Goal: Task Accomplishment & Management: Manage account settings

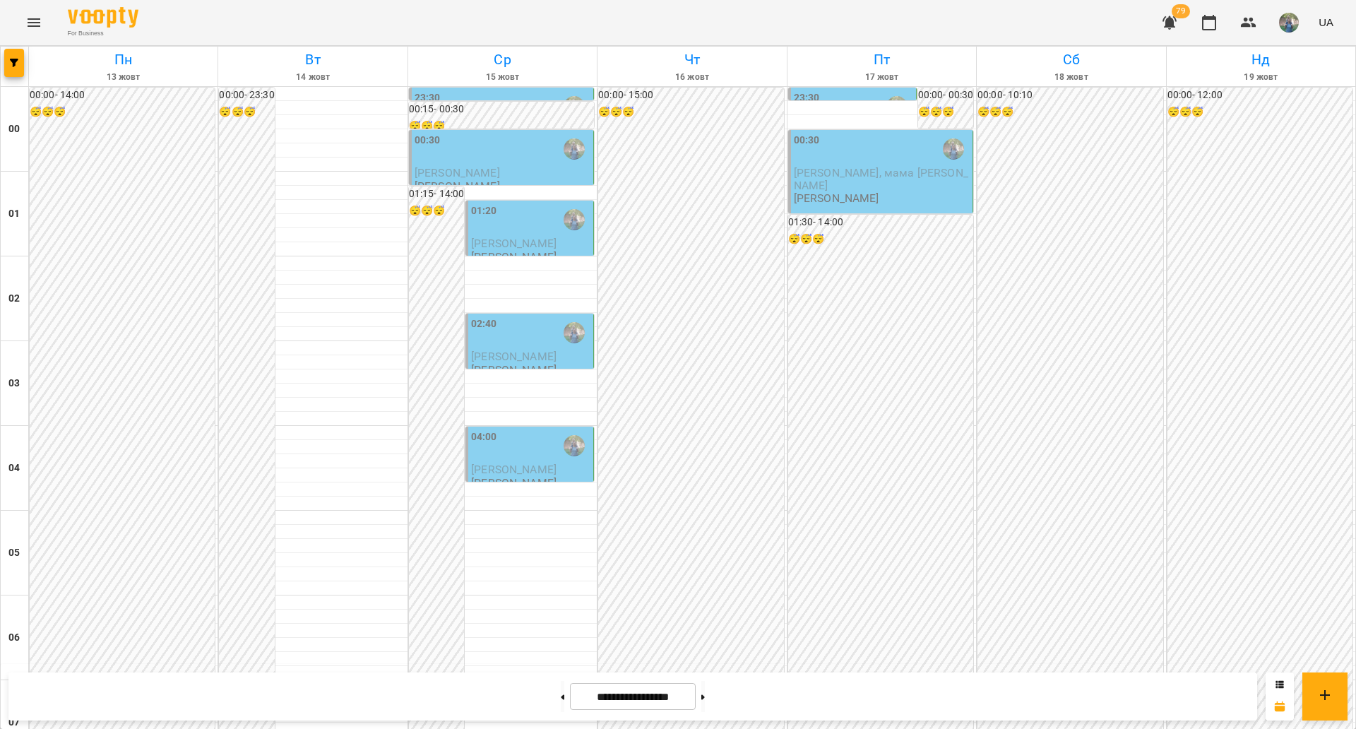
scroll to position [1456, 0]
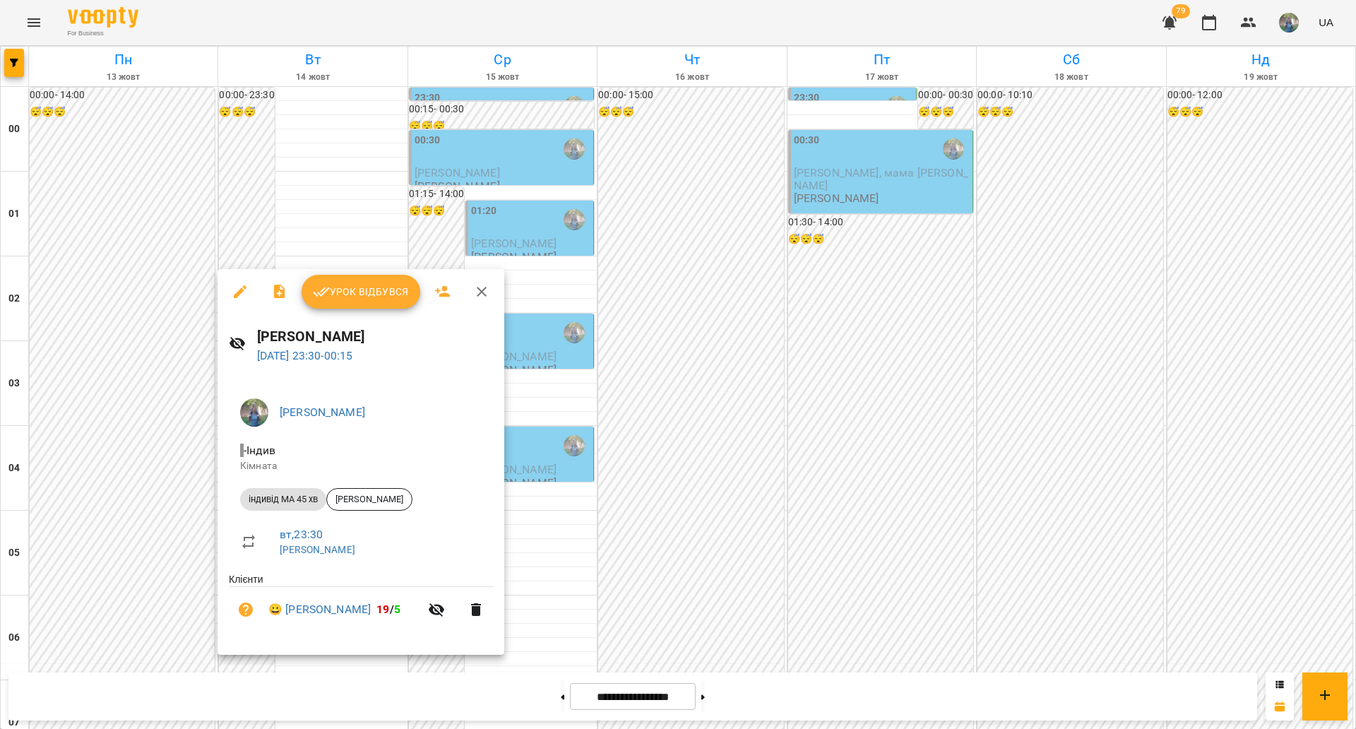
click at [356, 296] on span "Урок відбувся" at bounding box center [361, 291] width 96 height 17
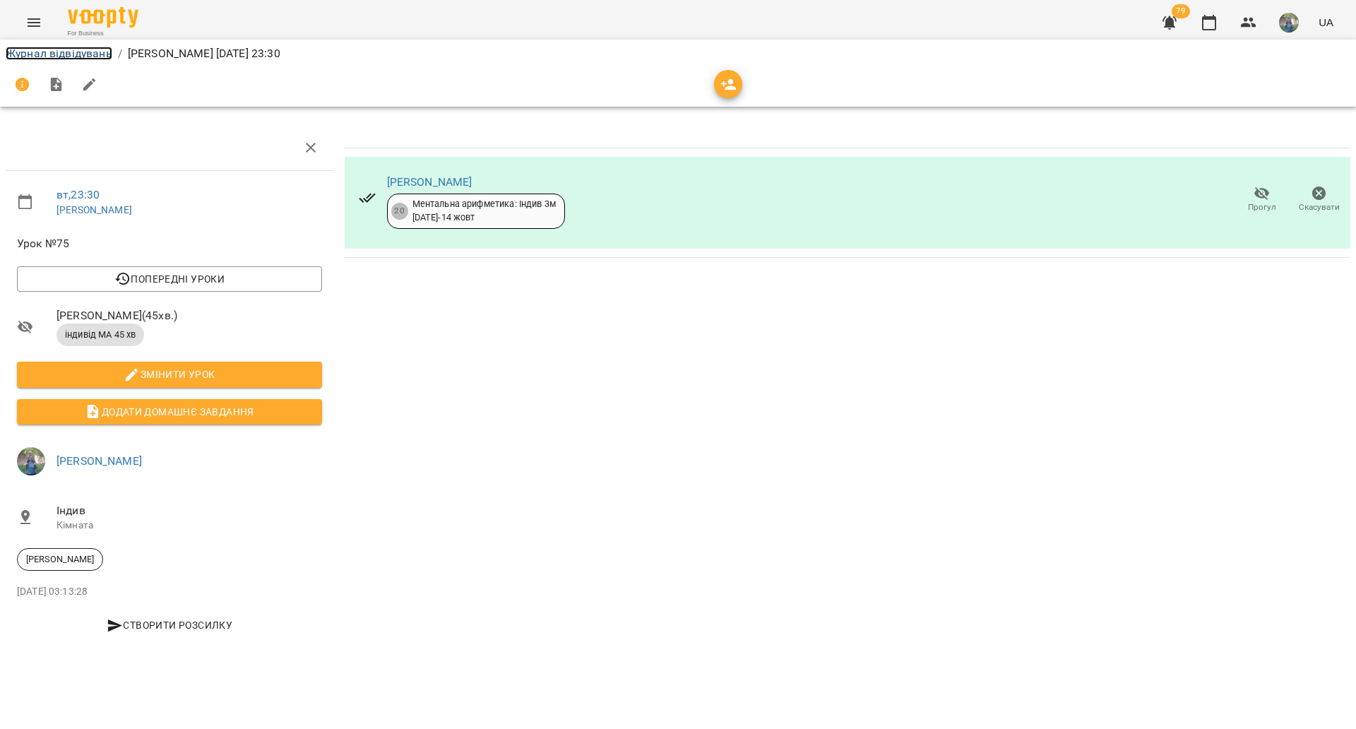
click at [33, 47] on link "Журнал відвідувань" at bounding box center [59, 53] width 107 height 13
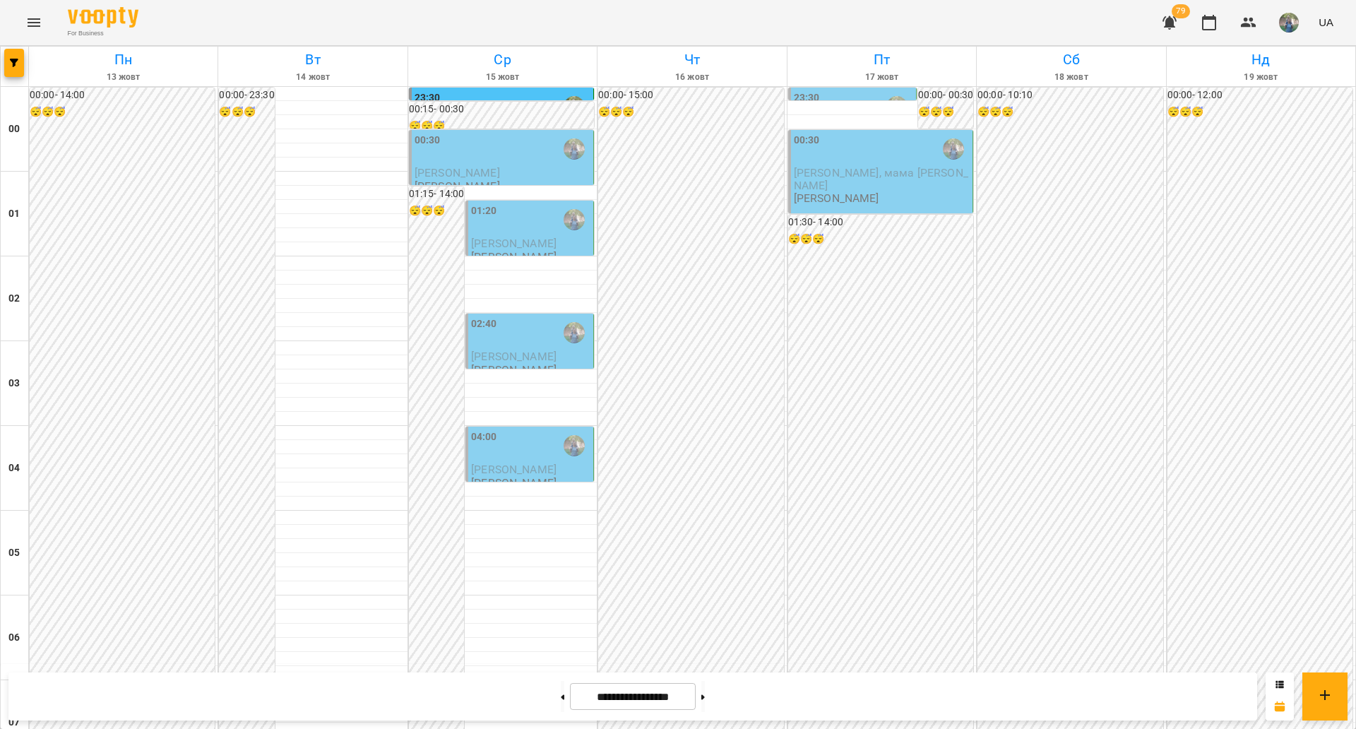
click at [486, 154] on div "00:30" at bounding box center [503, 149] width 176 height 32
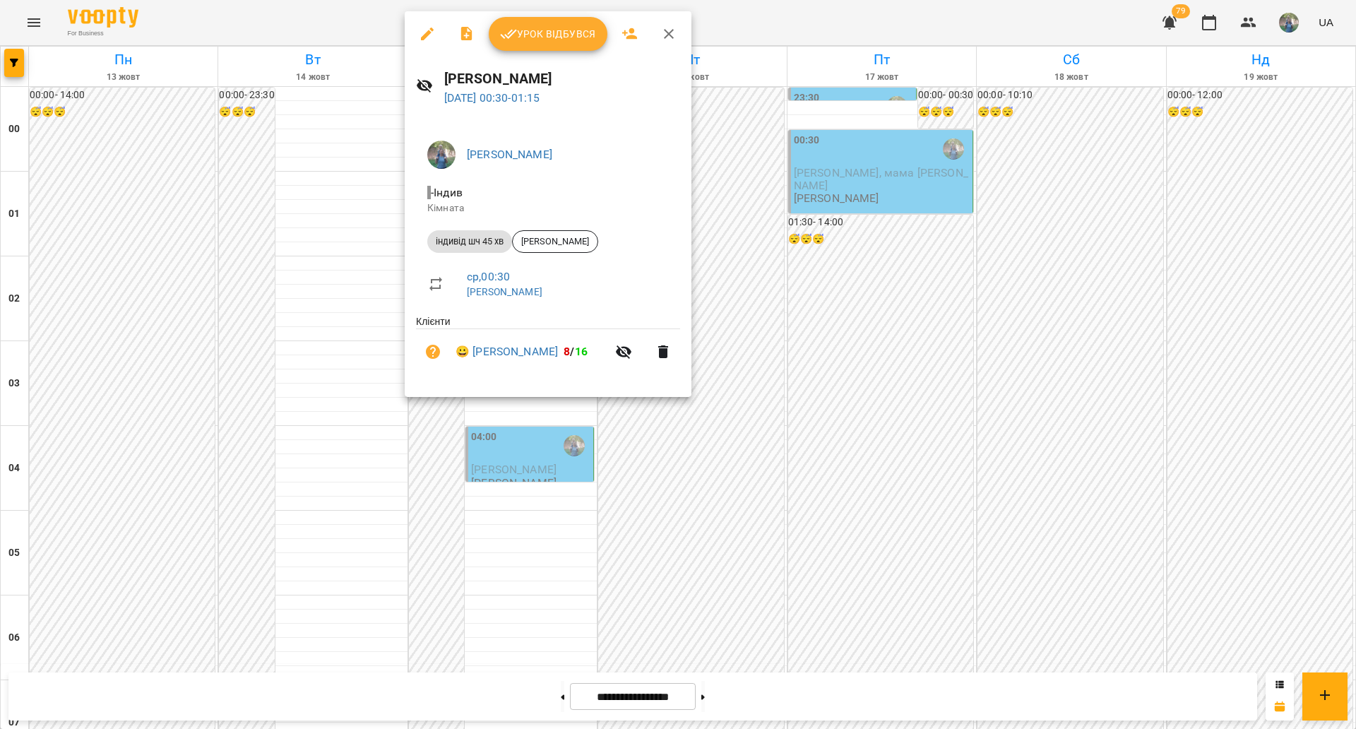
click at [532, 31] on span "Урок відбувся" at bounding box center [548, 33] width 96 height 17
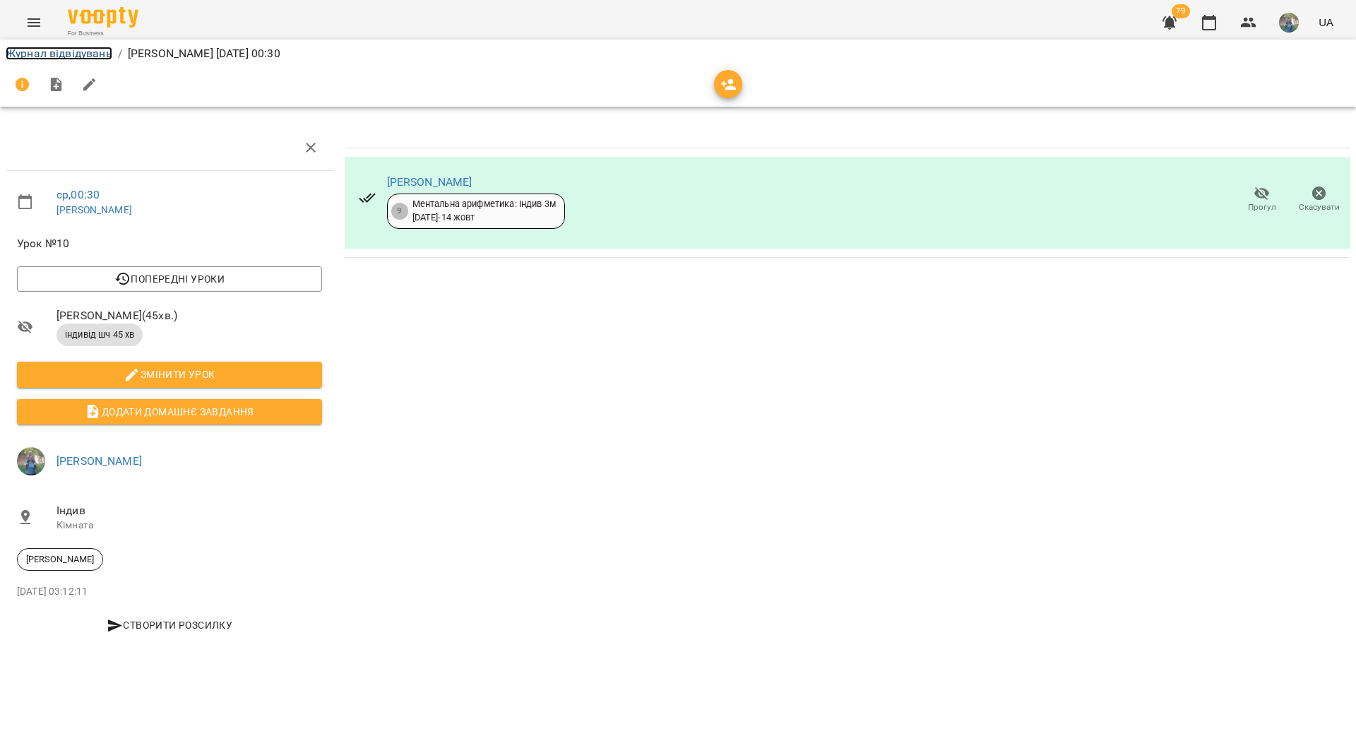
click at [30, 54] on link "Журнал відвідувань" at bounding box center [59, 53] width 107 height 13
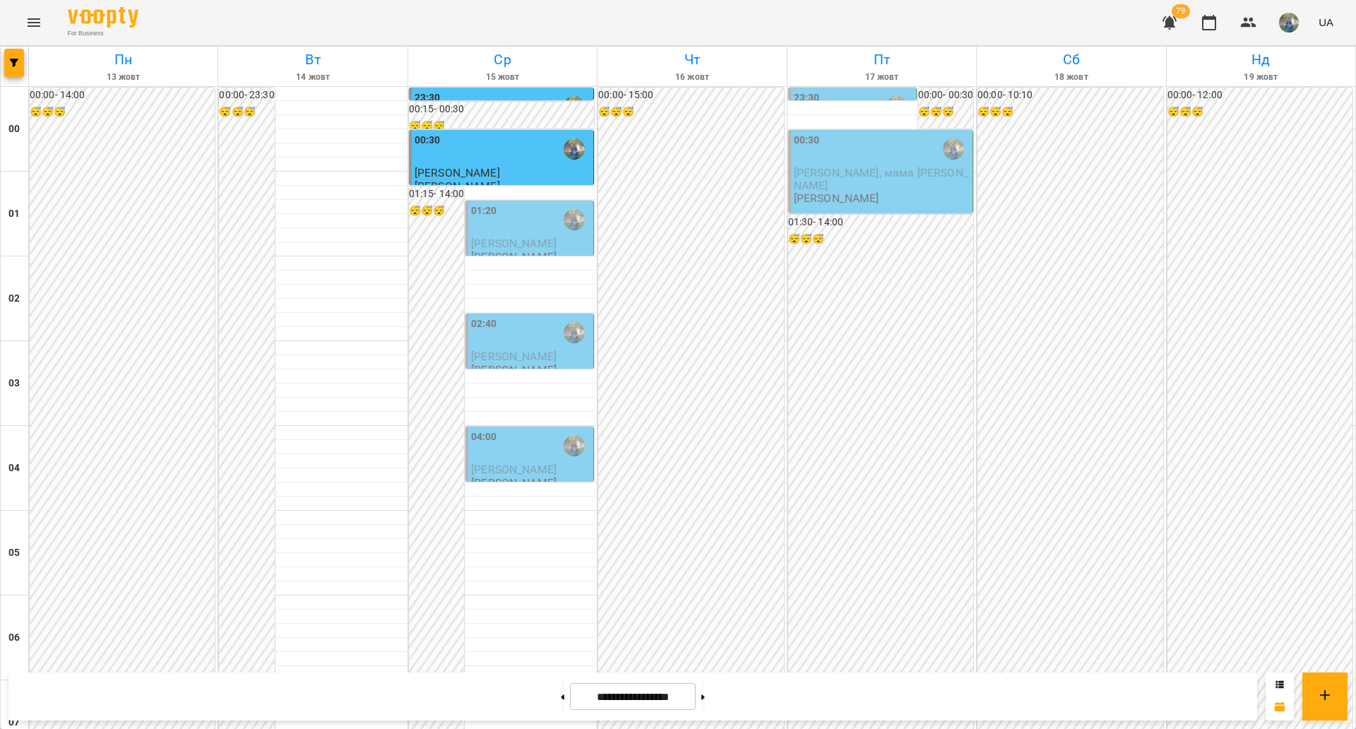
click at [500, 224] on div "01:20" at bounding box center [530, 219] width 119 height 32
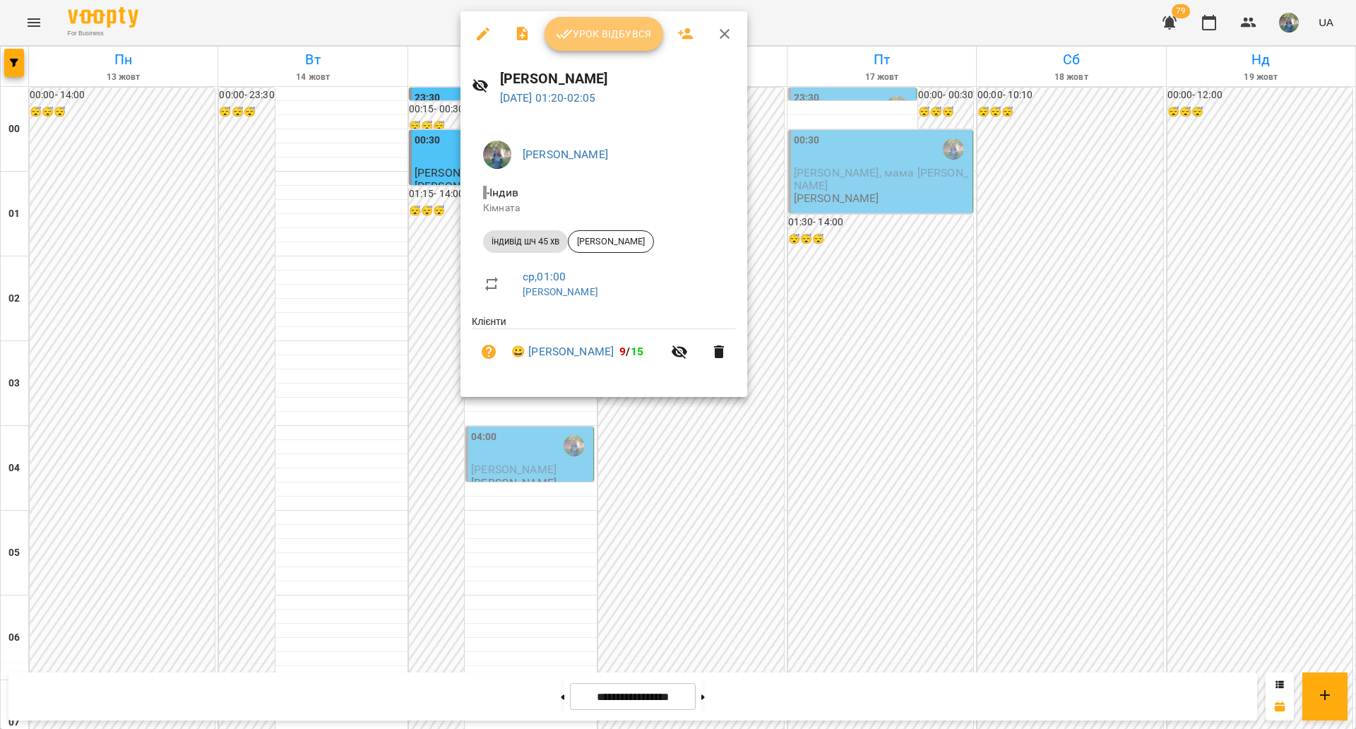
click at [593, 37] on span "Урок відбувся" at bounding box center [604, 33] width 96 height 17
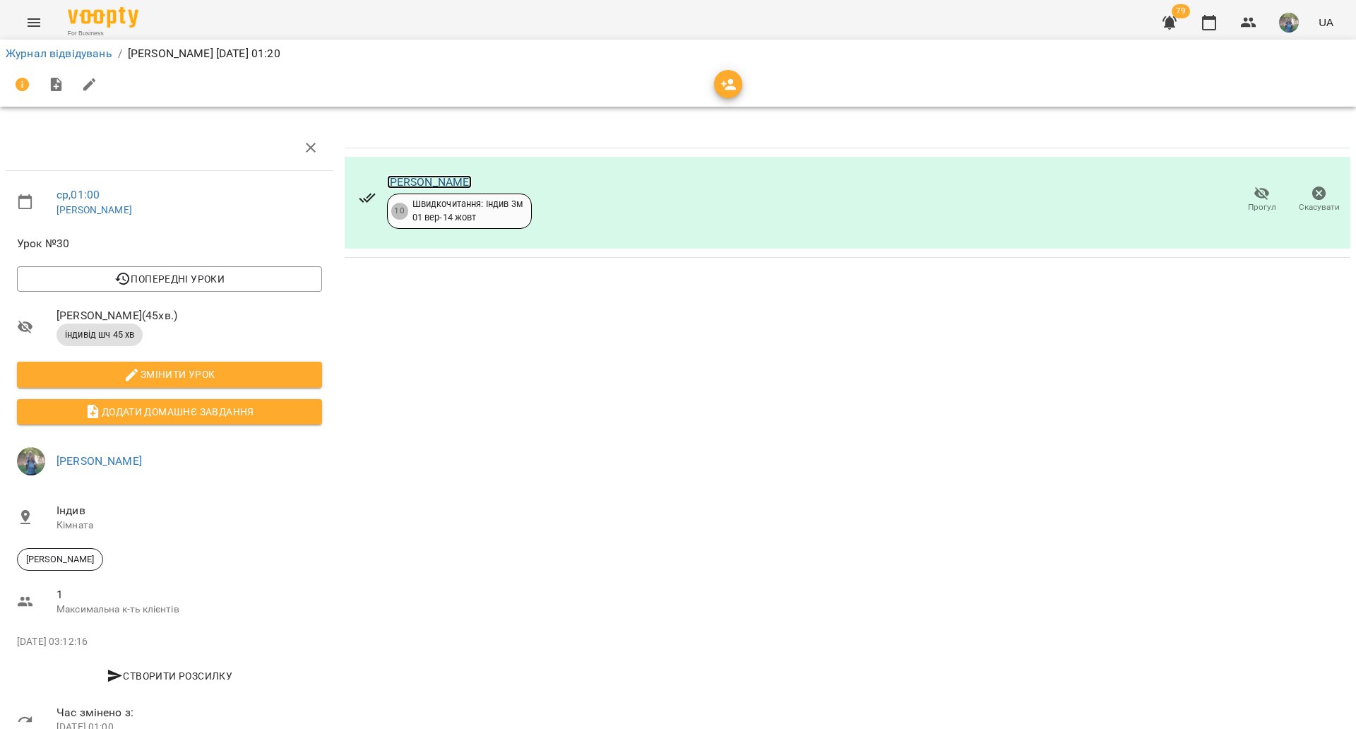
click at [428, 177] on link "[PERSON_NAME]" at bounding box center [429, 181] width 85 height 13
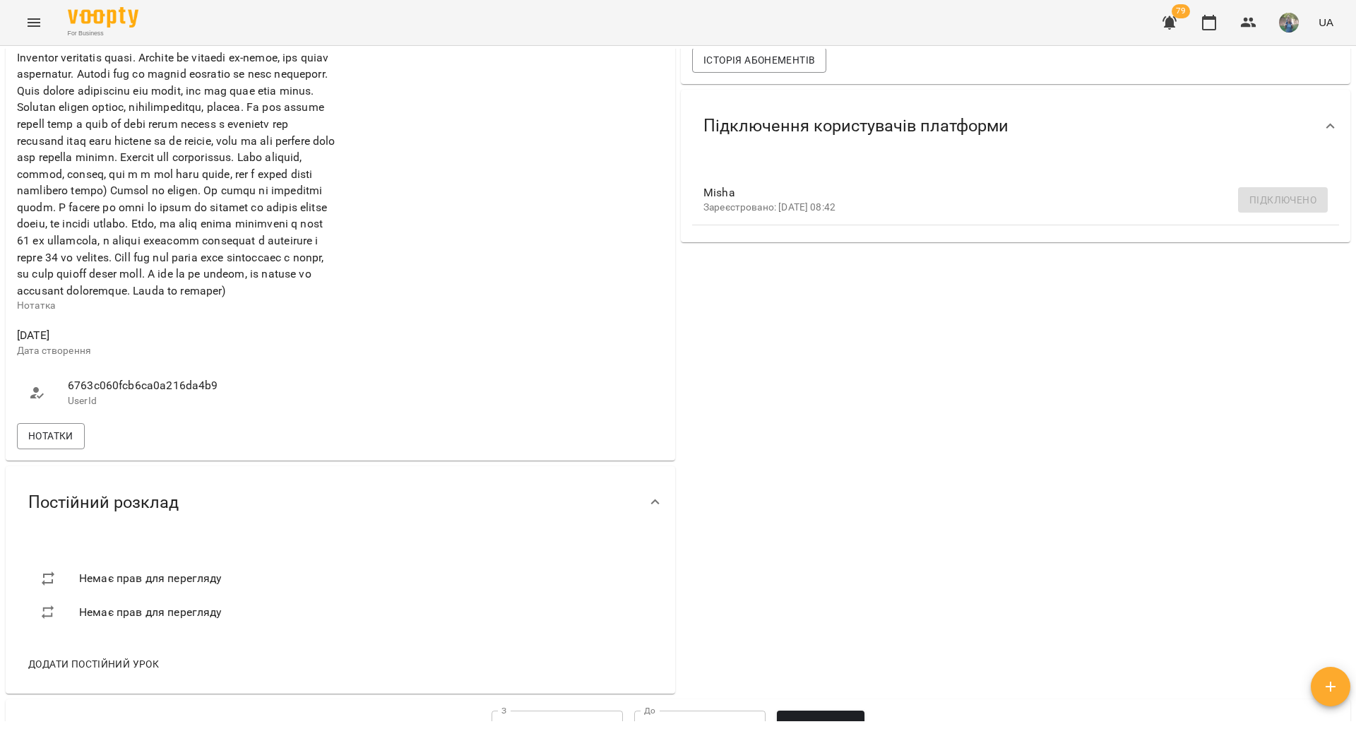
scroll to position [530, 0]
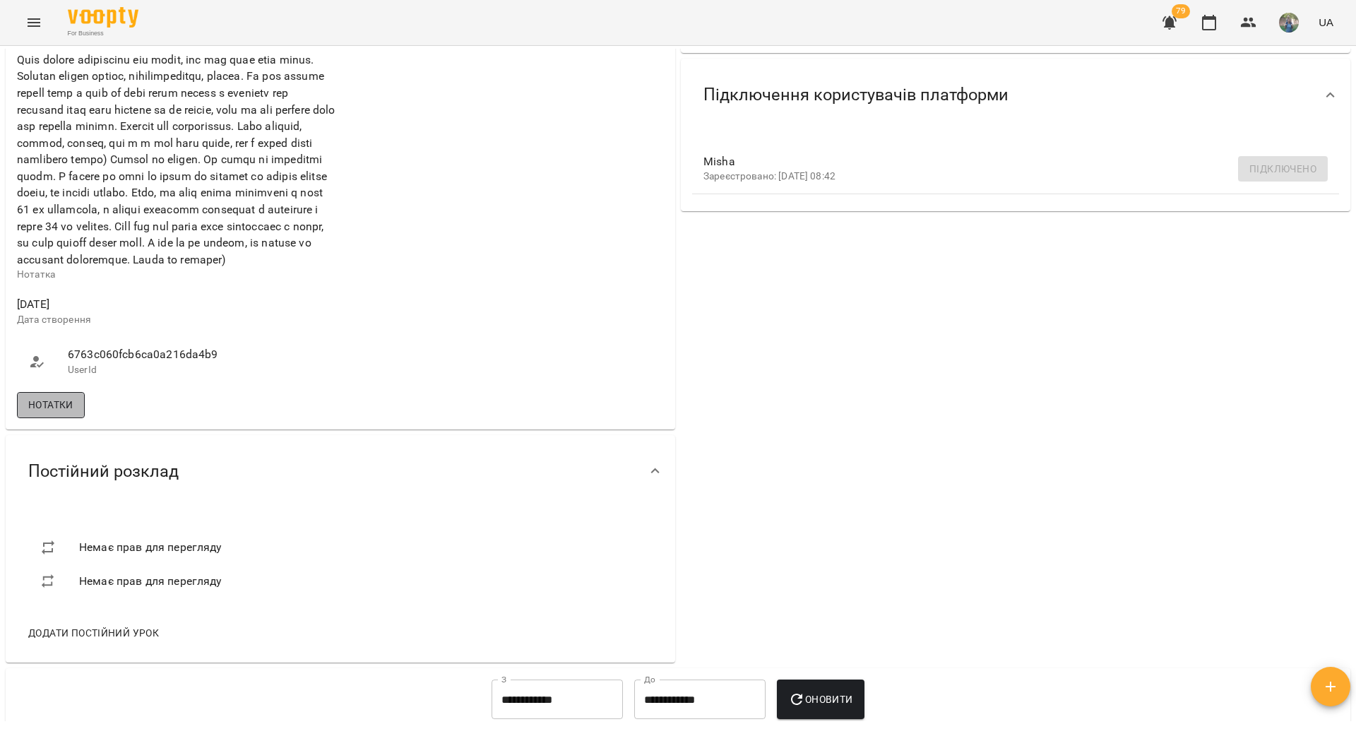
click at [52, 417] on button "Нотатки" at bounding box center [51, 404] width 68 height 25
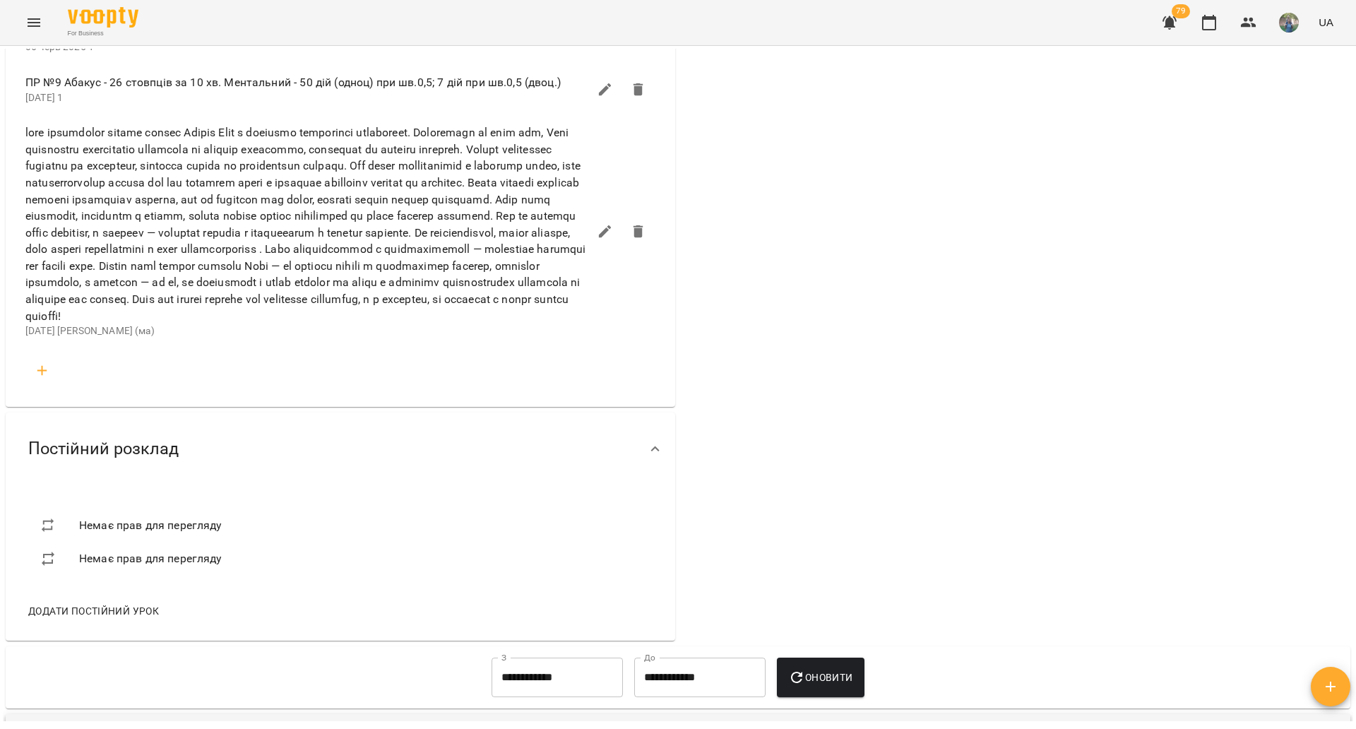
scroll to position [1589, 0]
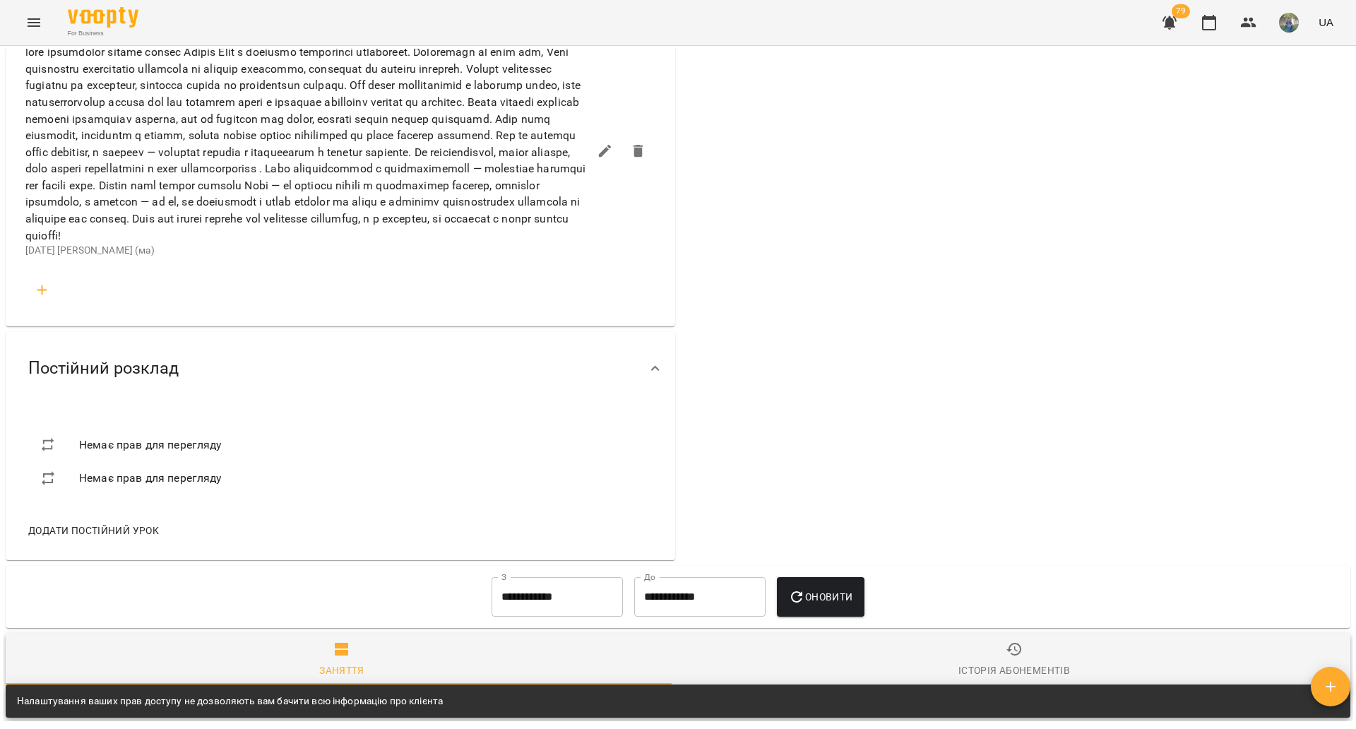
click at [37, 313] on li at bounding box center [340, 290] width 653 height 45
click at [40, 299] on icon "button" at bounding box center [42, 290] width 17 height 17
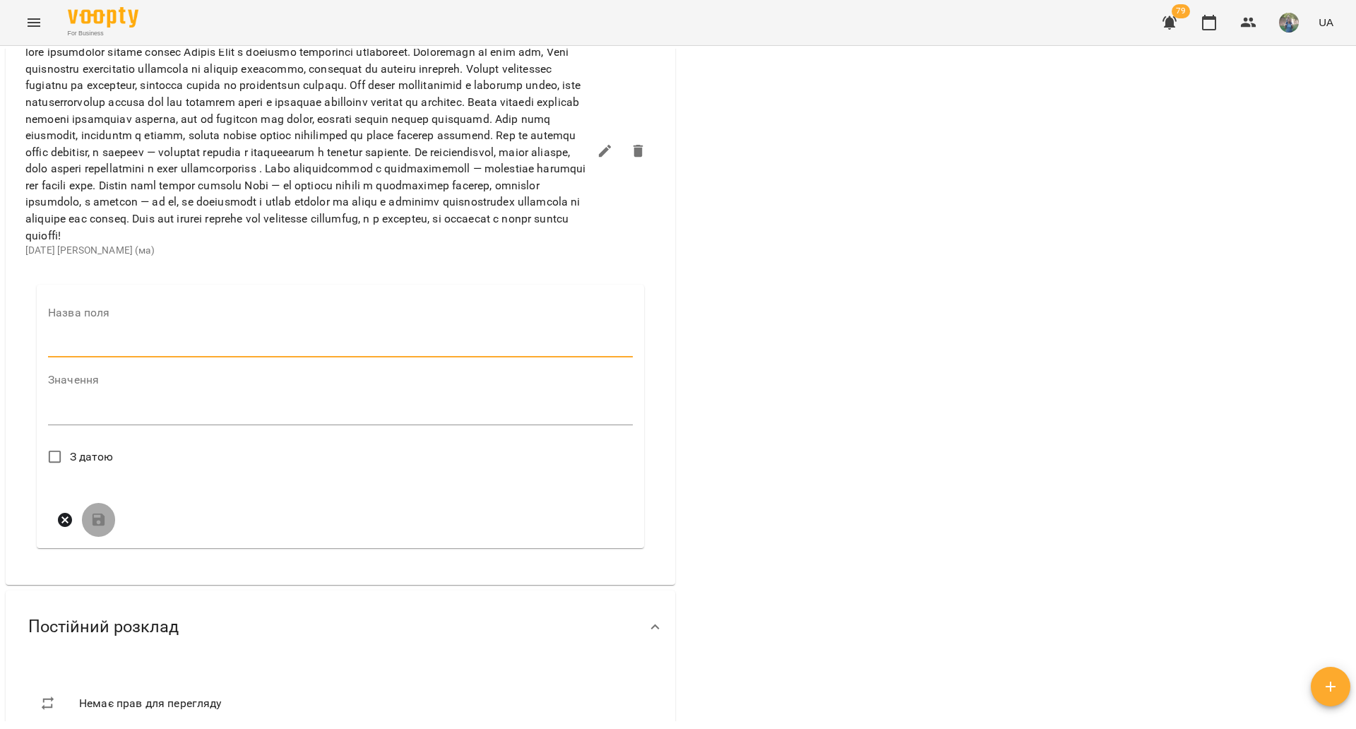
click at [130, 358] on input "text" at bounding box center [340, 347] width 585 height 23
type input "*"
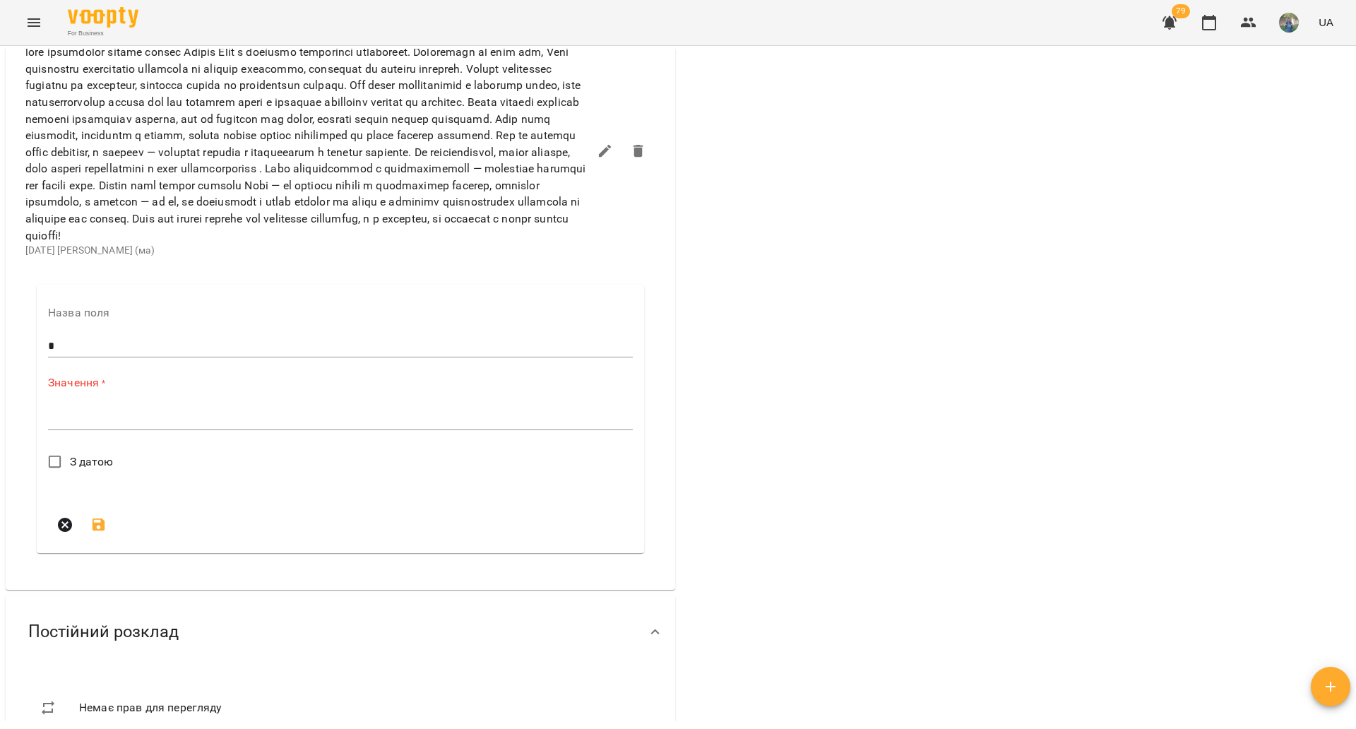
click at [119, 430] on div "*" at bounding box center [340, 419] width 585 height 23
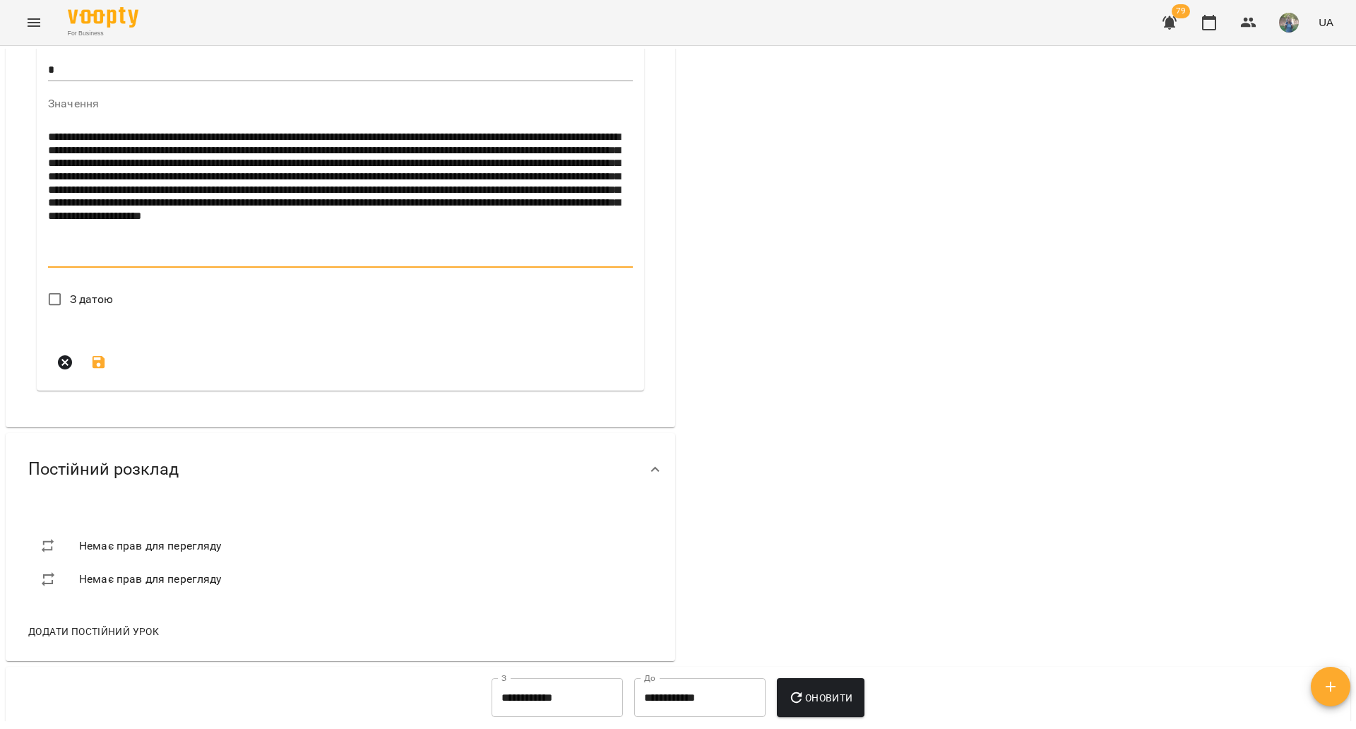
scroll to position [1854, 0]
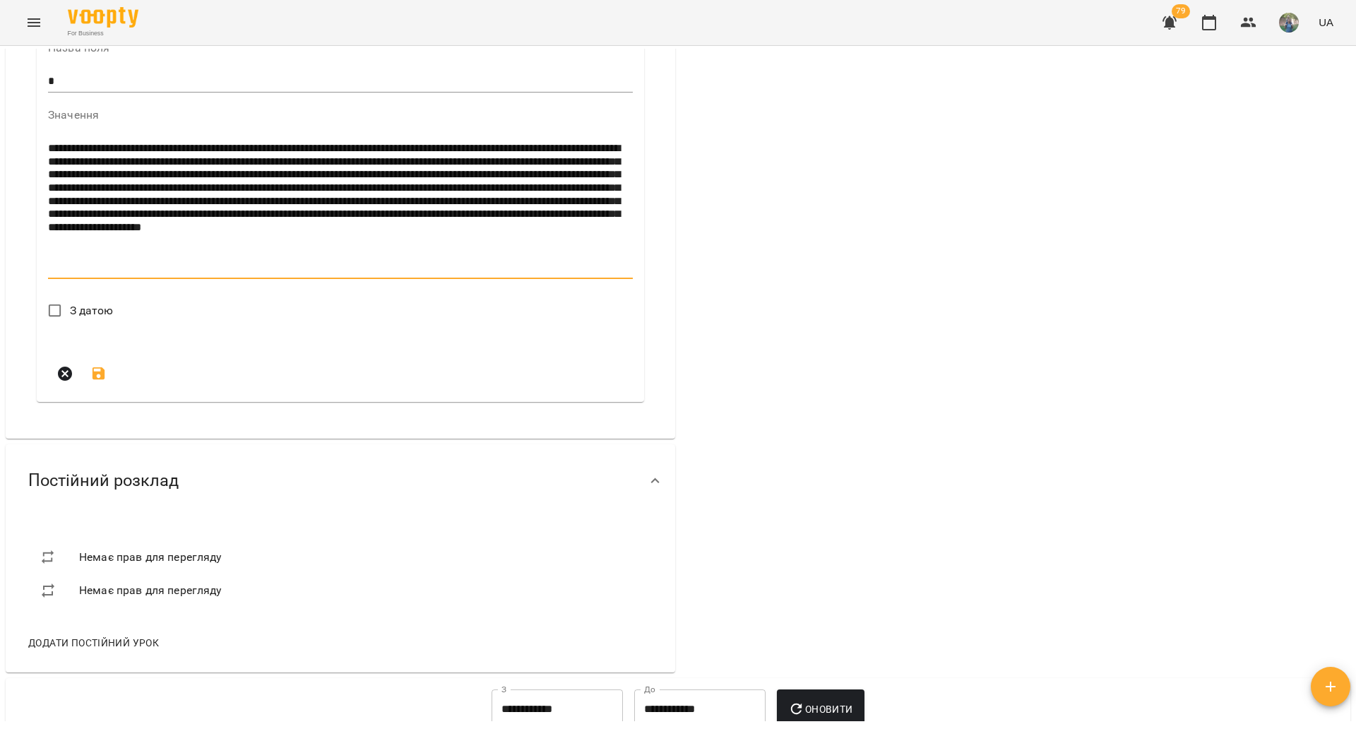
type textarea "**********"
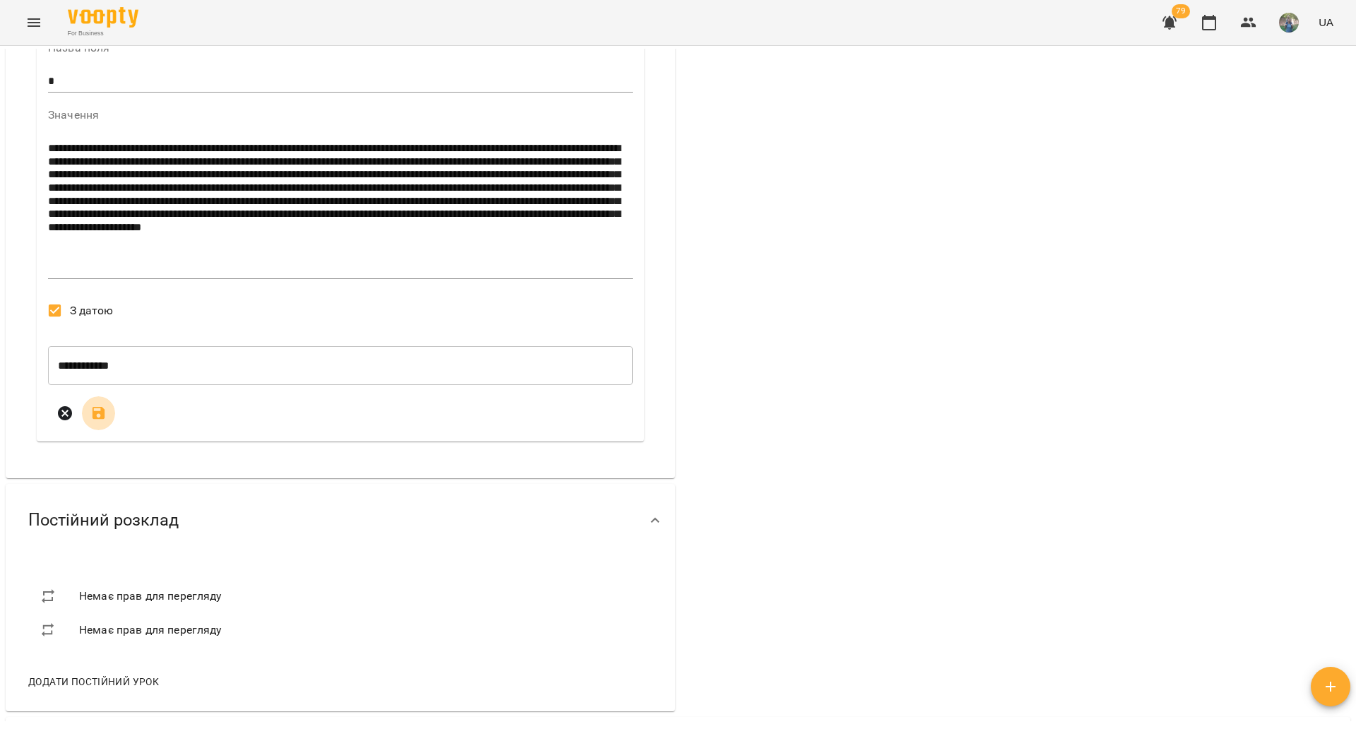
click at [97, 422] on icon "submit" at bounding box center [98, 413] width 17 height 17
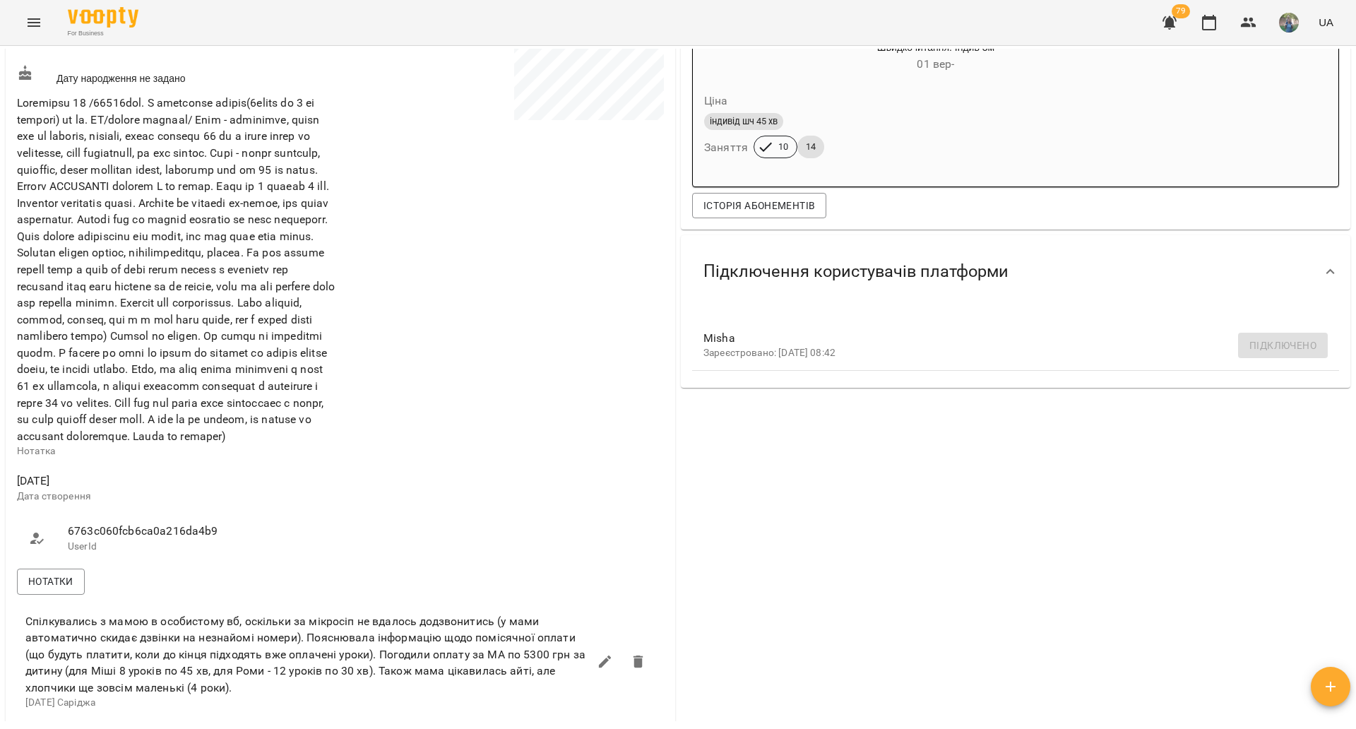
scroll to position [0, 0]
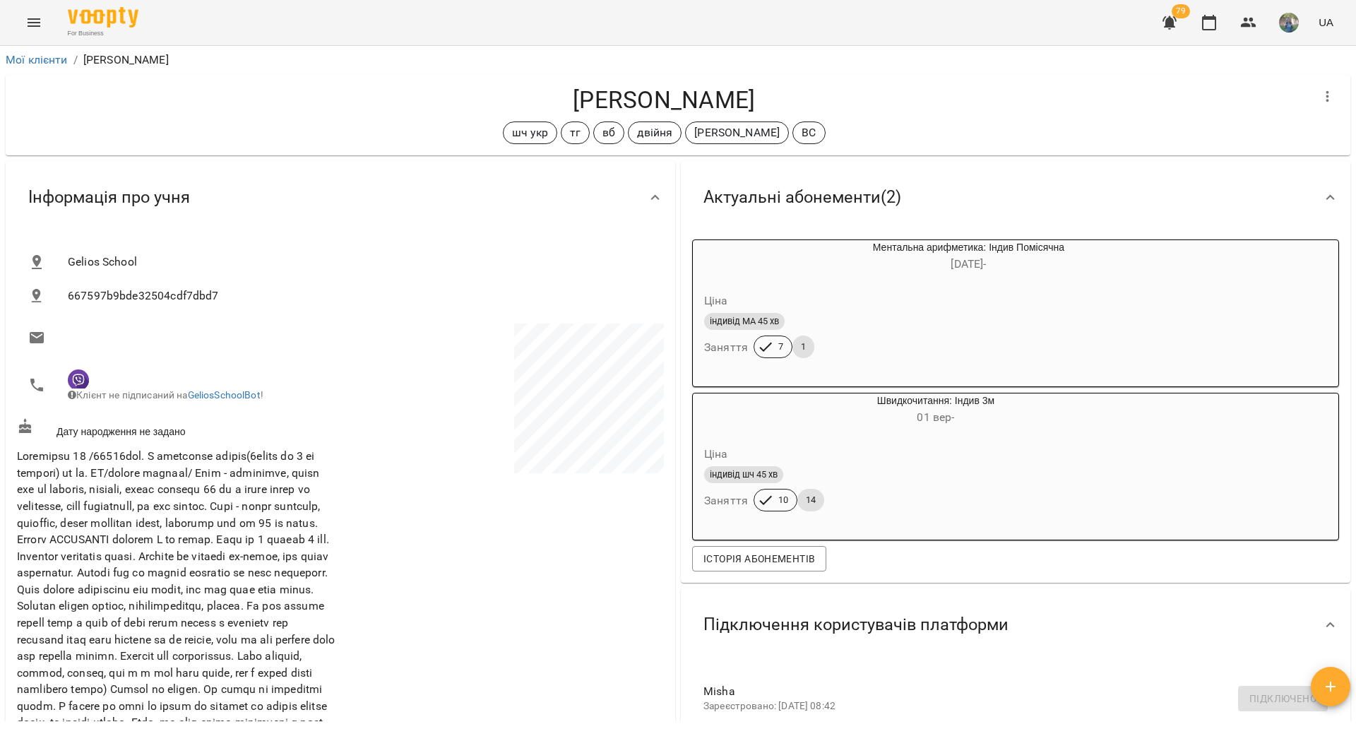
click at [813, 353] on div "індивід МА 45 хв Заняття 7 1" at bounding box center [934, 335] width 467 height 51
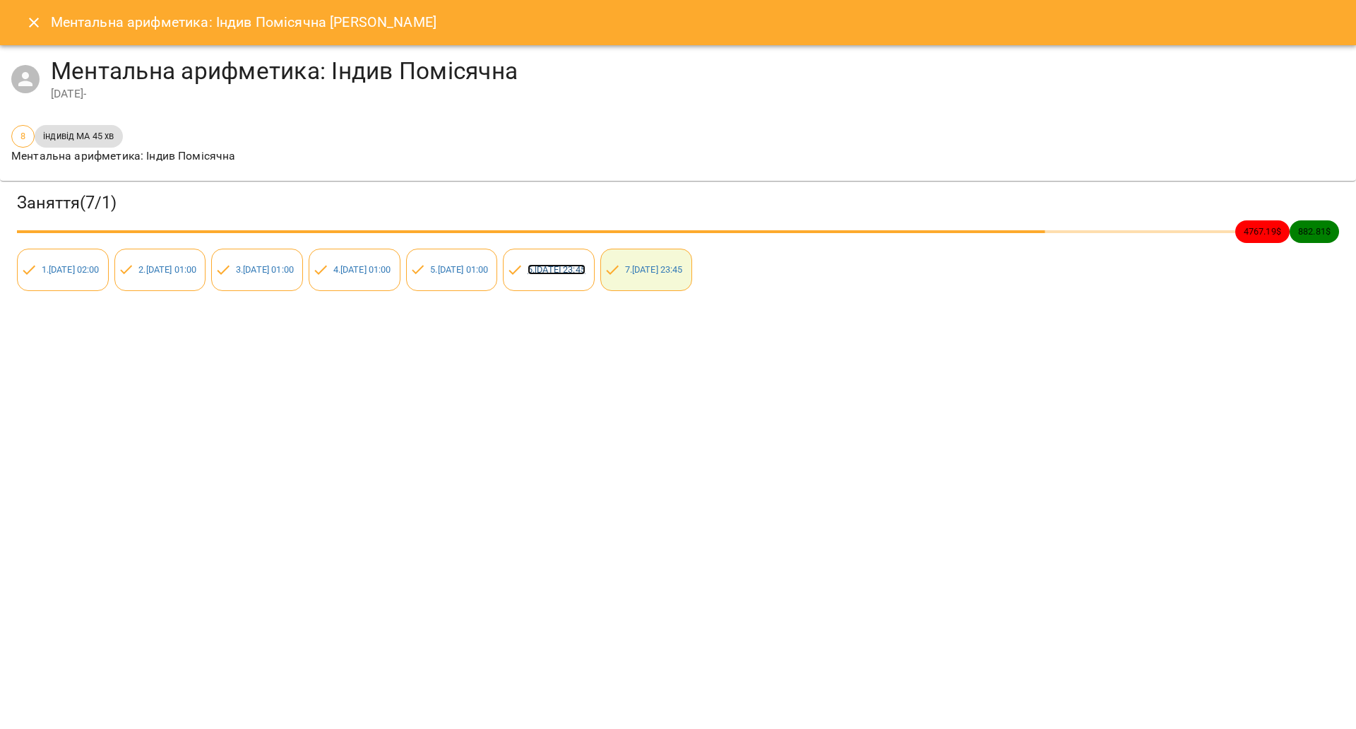
click at [586, 274] on link "6 . пт 03 жовт 2025 23:45" at bounding box center [557, 269] width 58 height 11
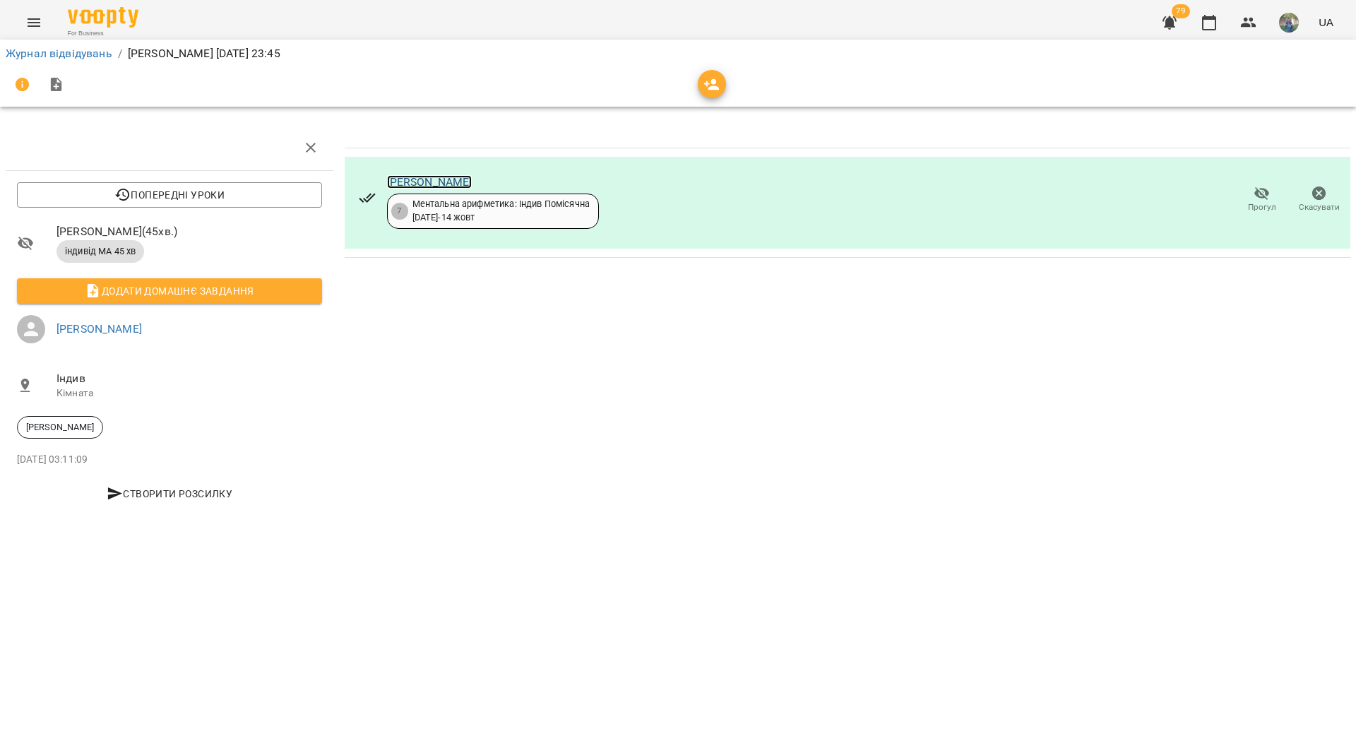
click at [425, 182] on link "[PERSON_NAME]" at bounding box center [429, 181] width 85 height 13
click at [30, 32] on button "Menu" at bounding box center [34, 23] width 34 height 34
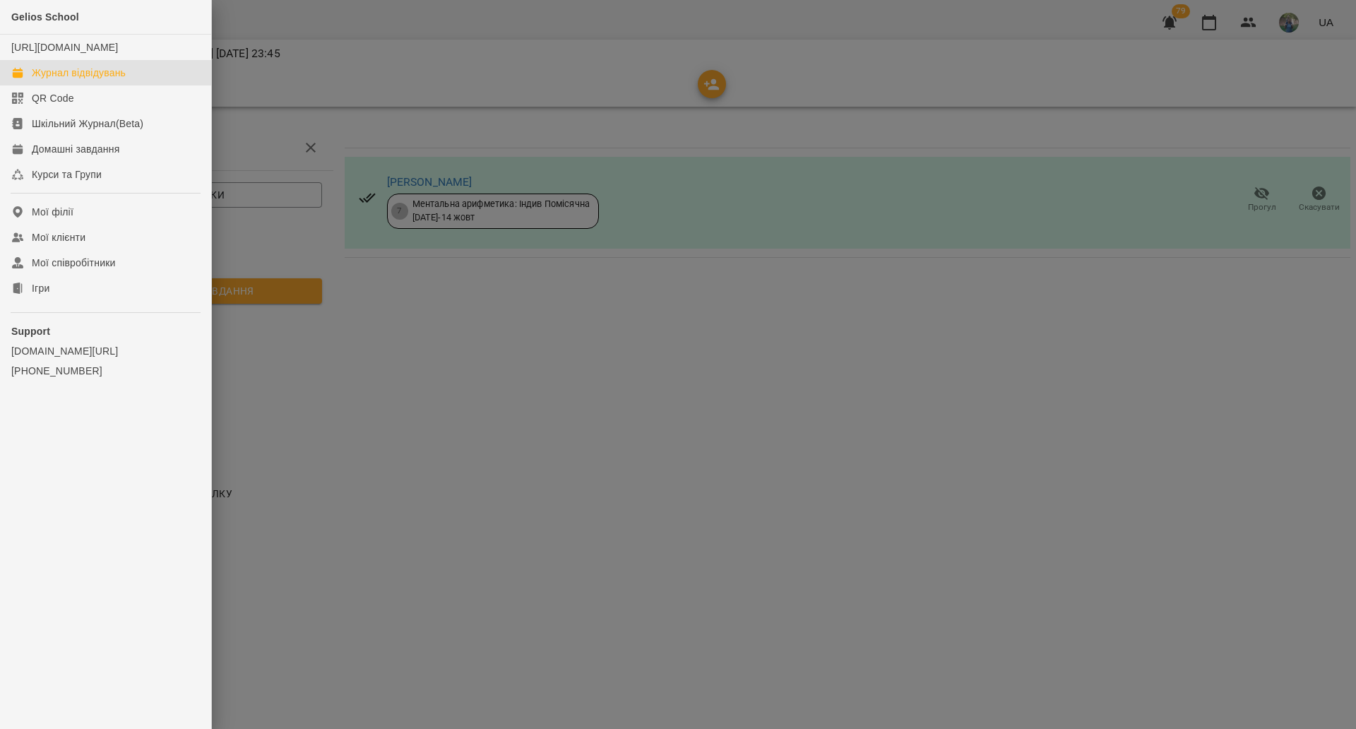
click at [49, 80] on div "Журнал відвідувань" at bounding box center [79, 73] width 94 height 14
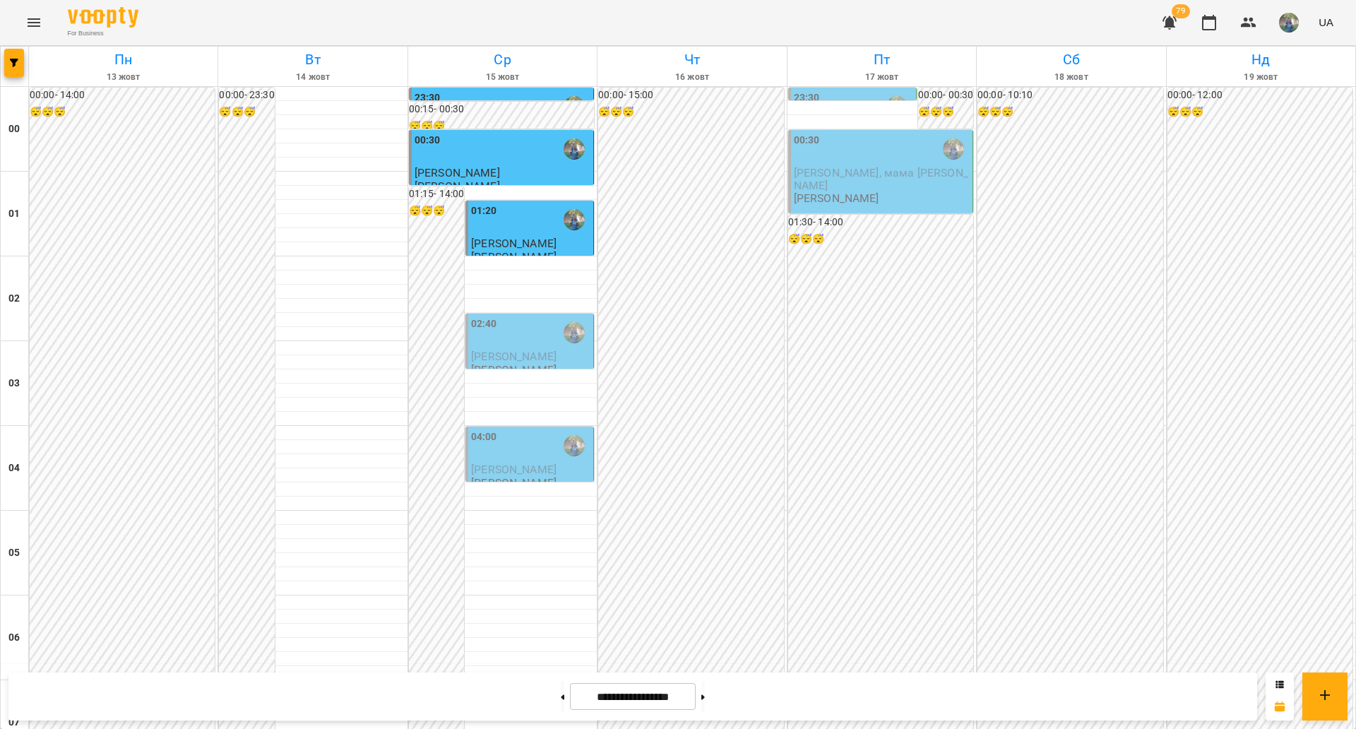
click at [489, 326] on label "02:40" at bounding box center [484, 324] width 26 height 16
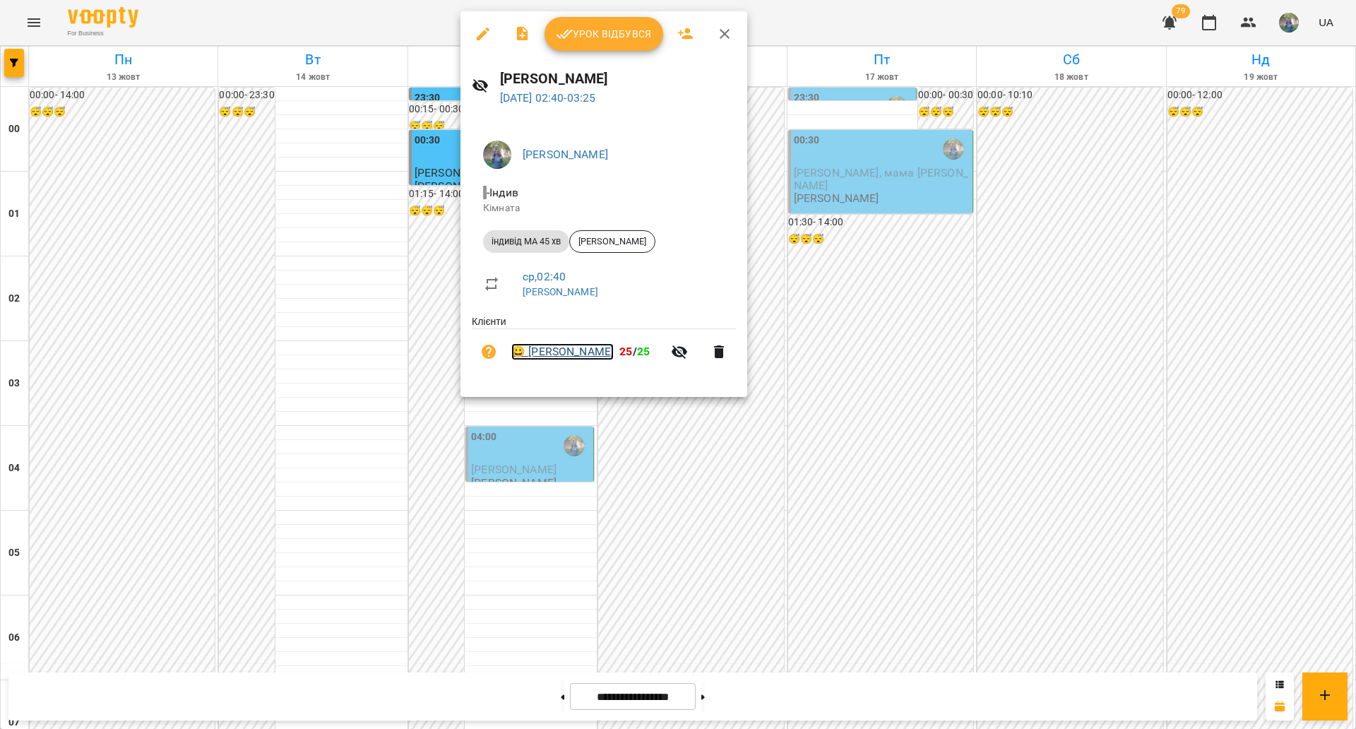
click at [569, 352] on link "😀 [PERSON_NAME]" at bounding box center [562, 351] width 102 height 17
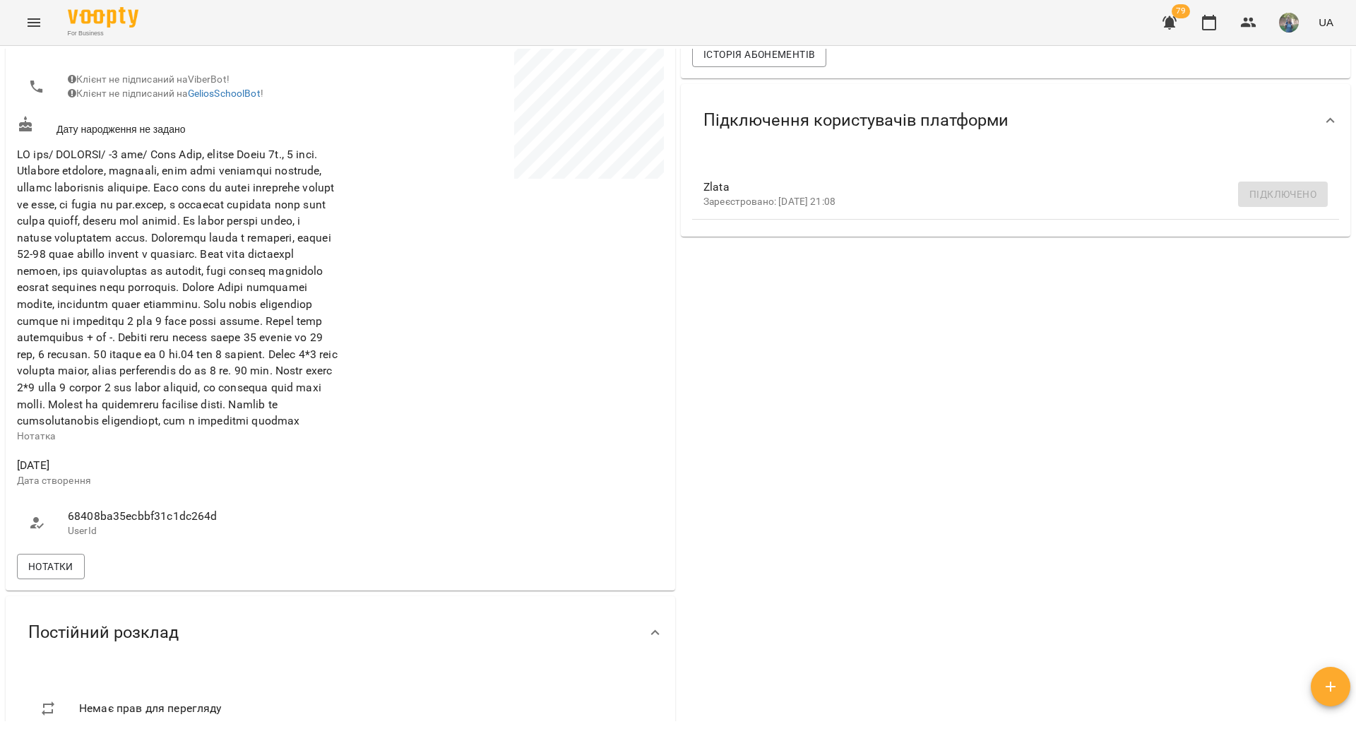
scroll to position [353, 0]
click at [57, 573] on span "Нотатки" at bounding box center [50, 564] width 45 height 17
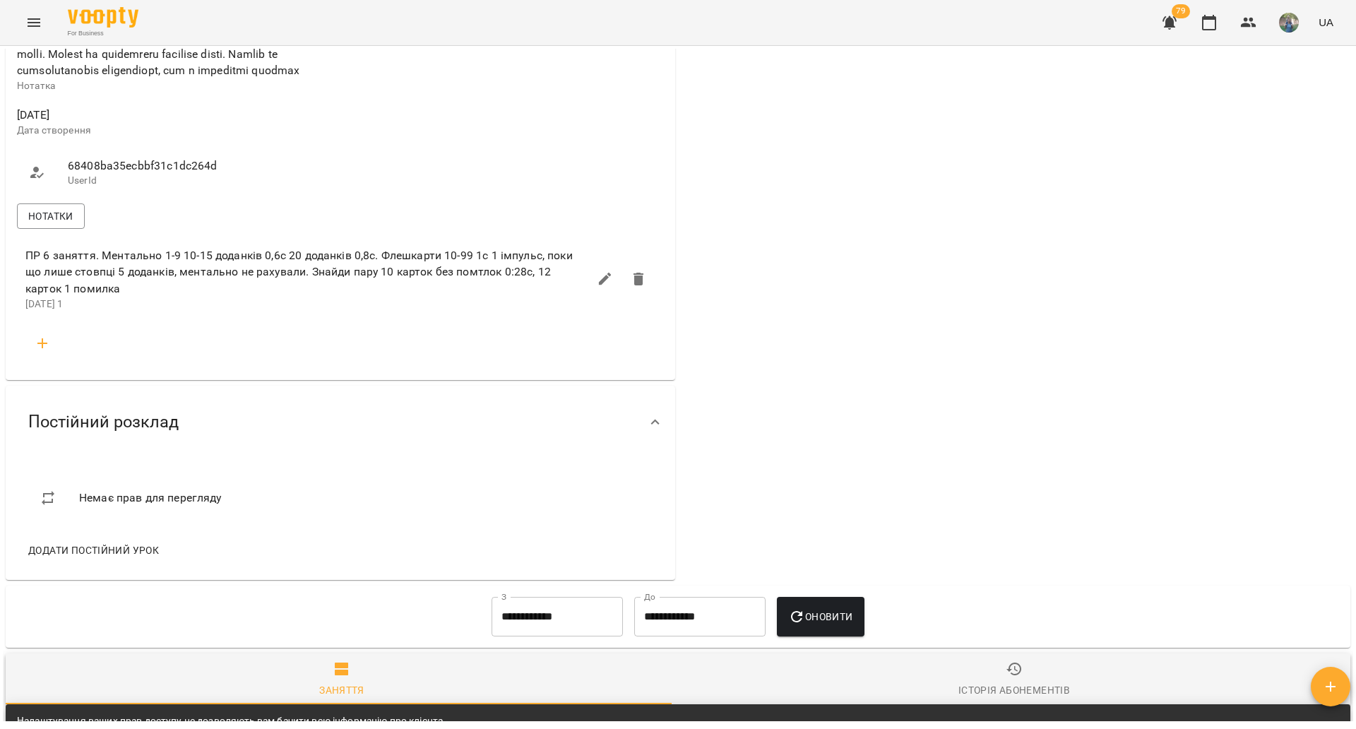
scroll to position [706, 0]
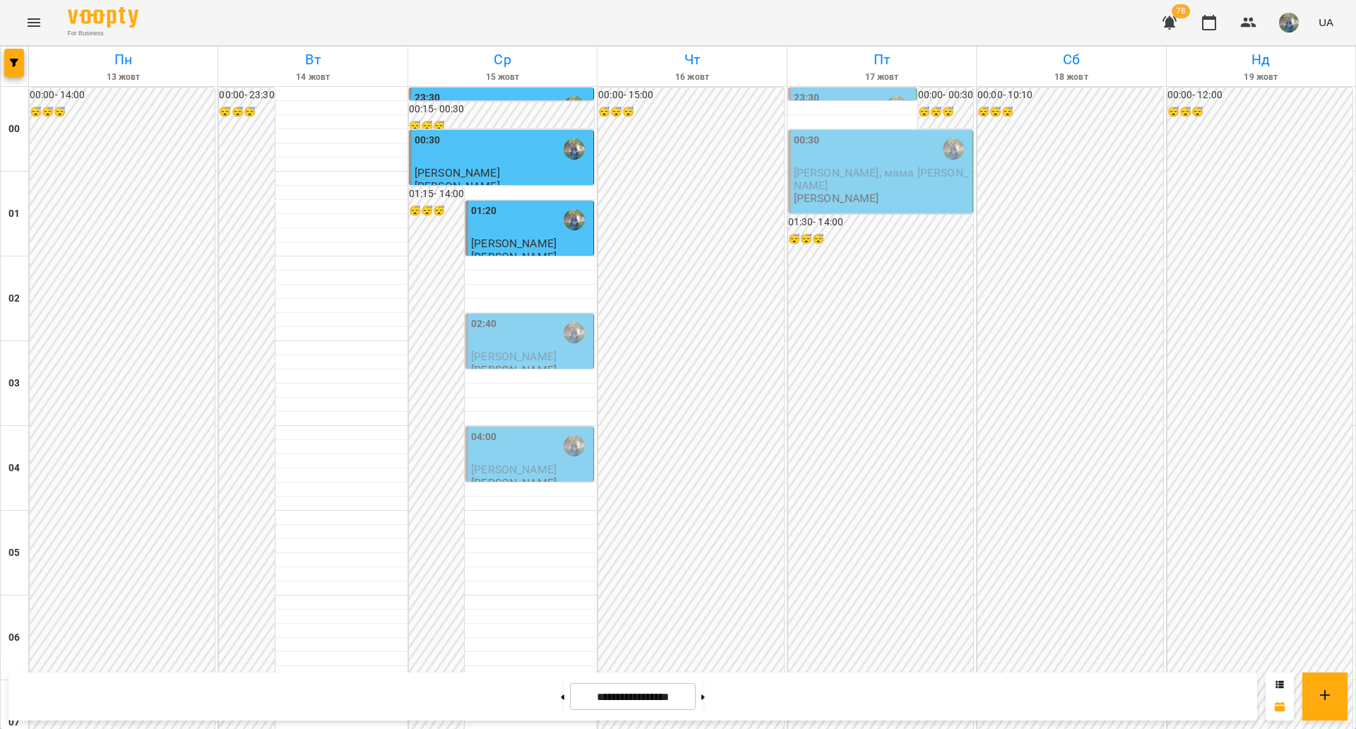
click at [499, 326] on div "02:40" at bounding box center [530, 332] width 119 height 32
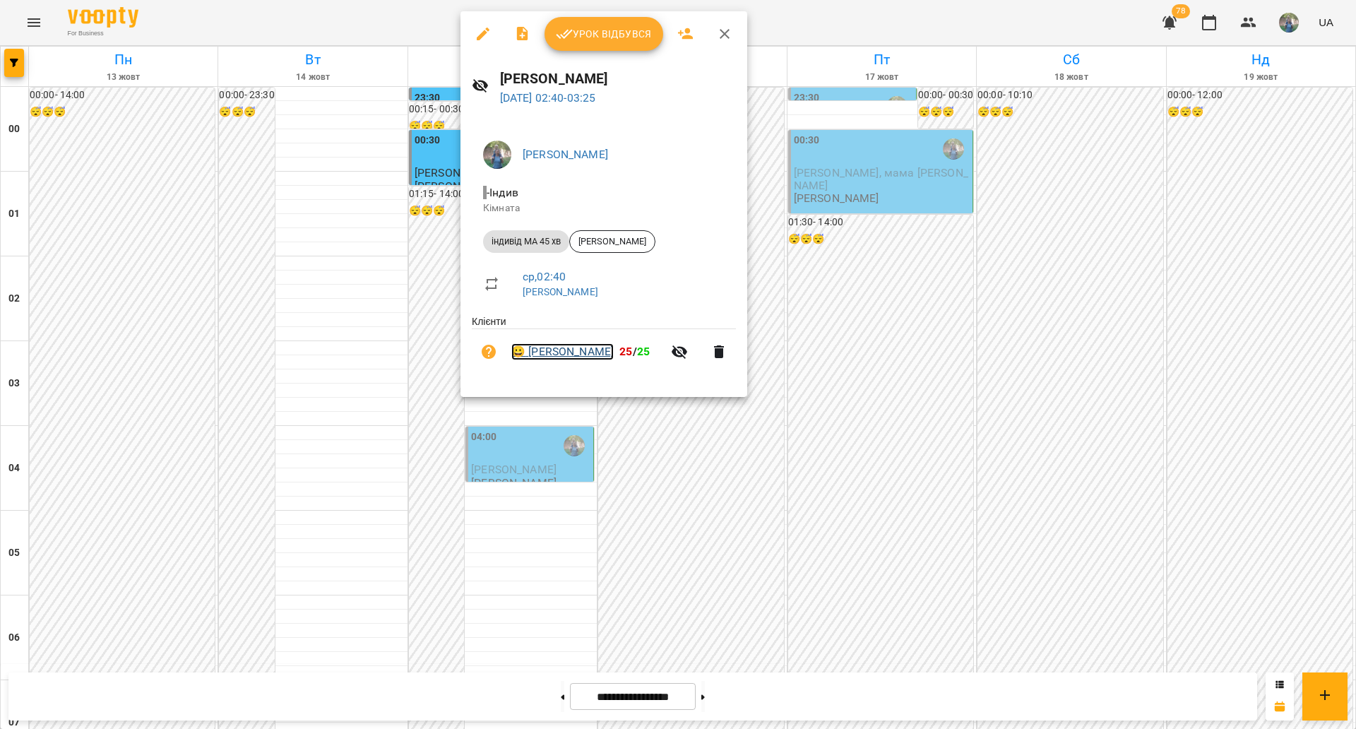
click at [580, 355] on link "😀 [PERSON_NAME]" at bounding box center [562, 351] width 102 height 17
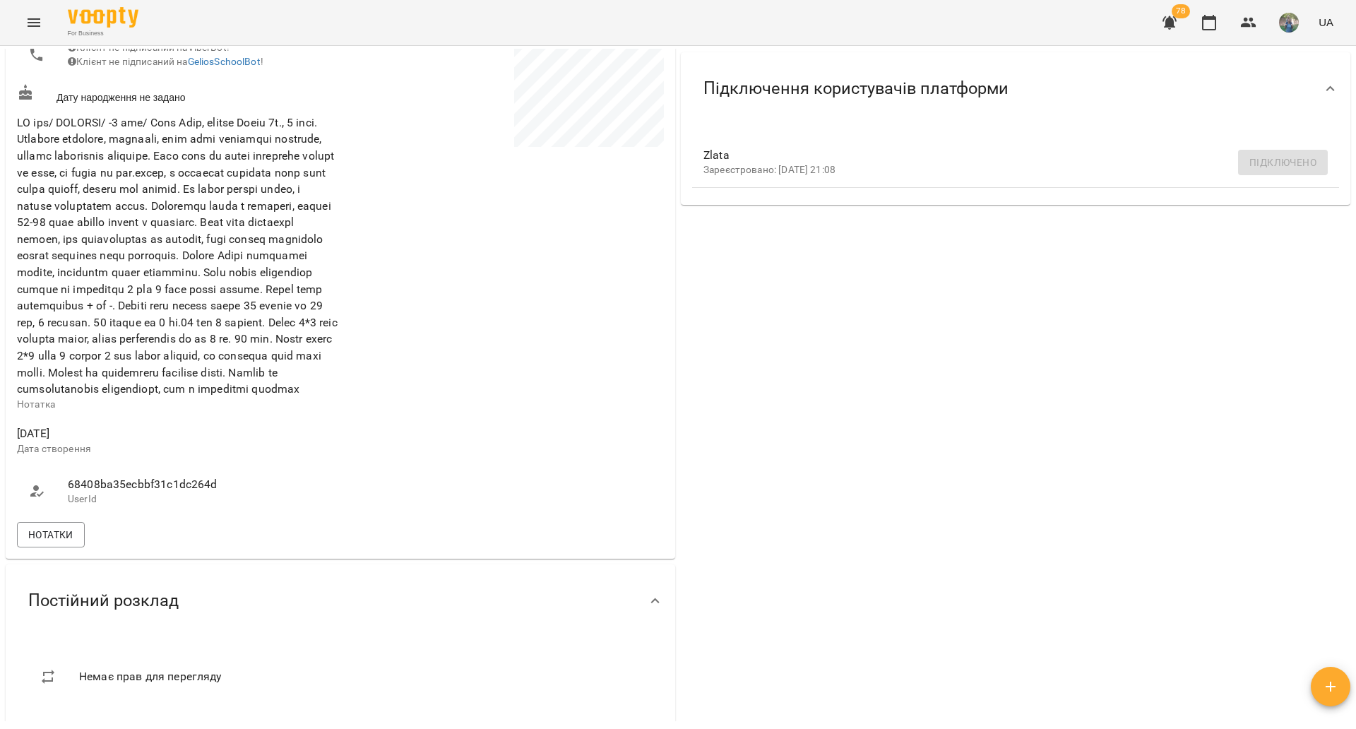
scroll to position [530, 0]
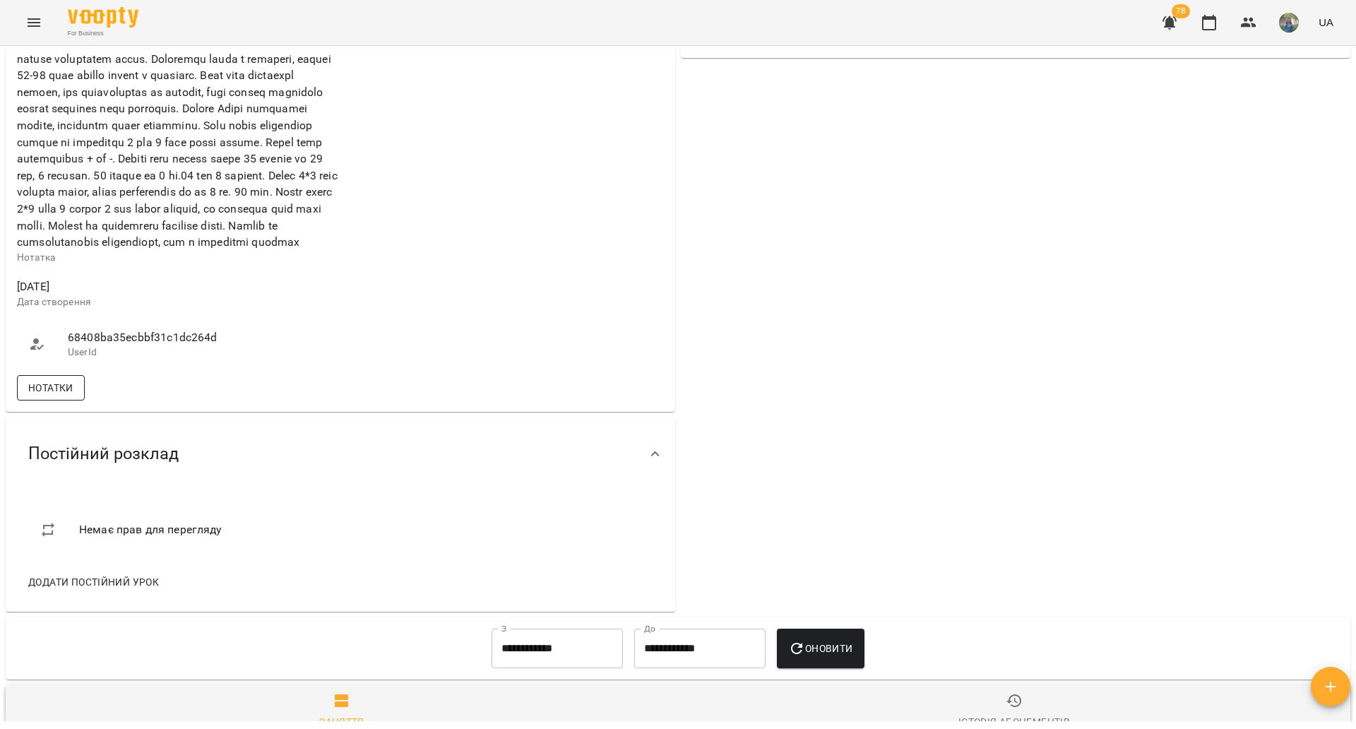
click at [38, 396] on span "Нотатки" at bounding box center [50, 387] width 45 height 17
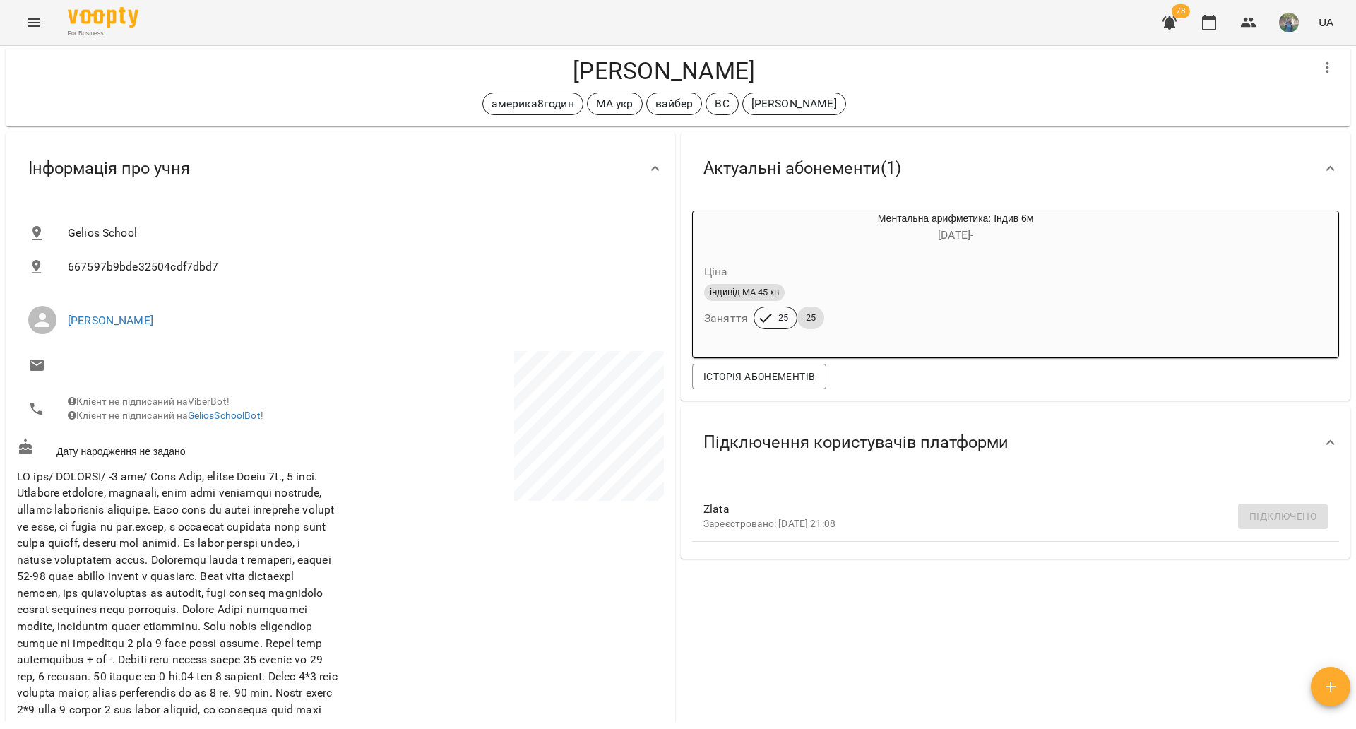
scroll to position [0, 0]
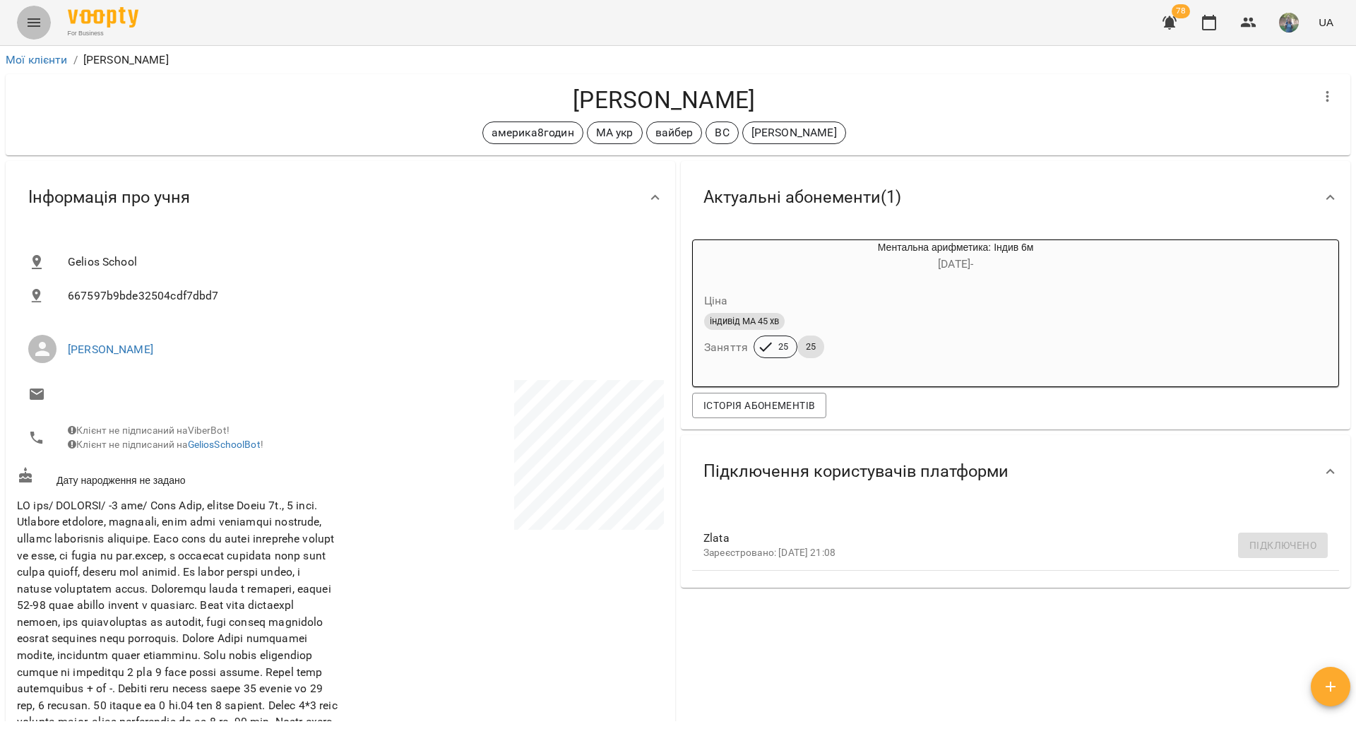
click at [31, 20] on icon "Menu" at bounding box center [33, 22] width 17 height 17
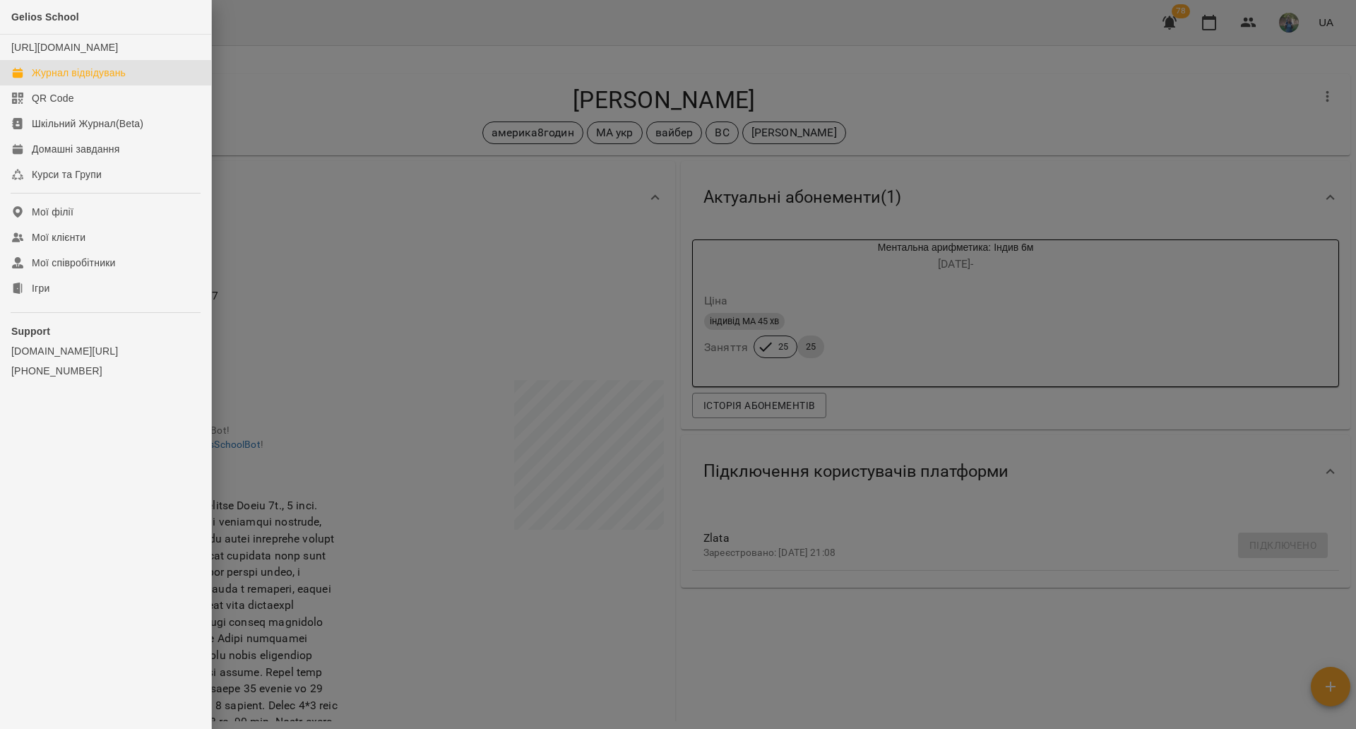
click at [76, 80] on div "Журнал відвідувань" at bounding box center [79, 73] width 94 height 14
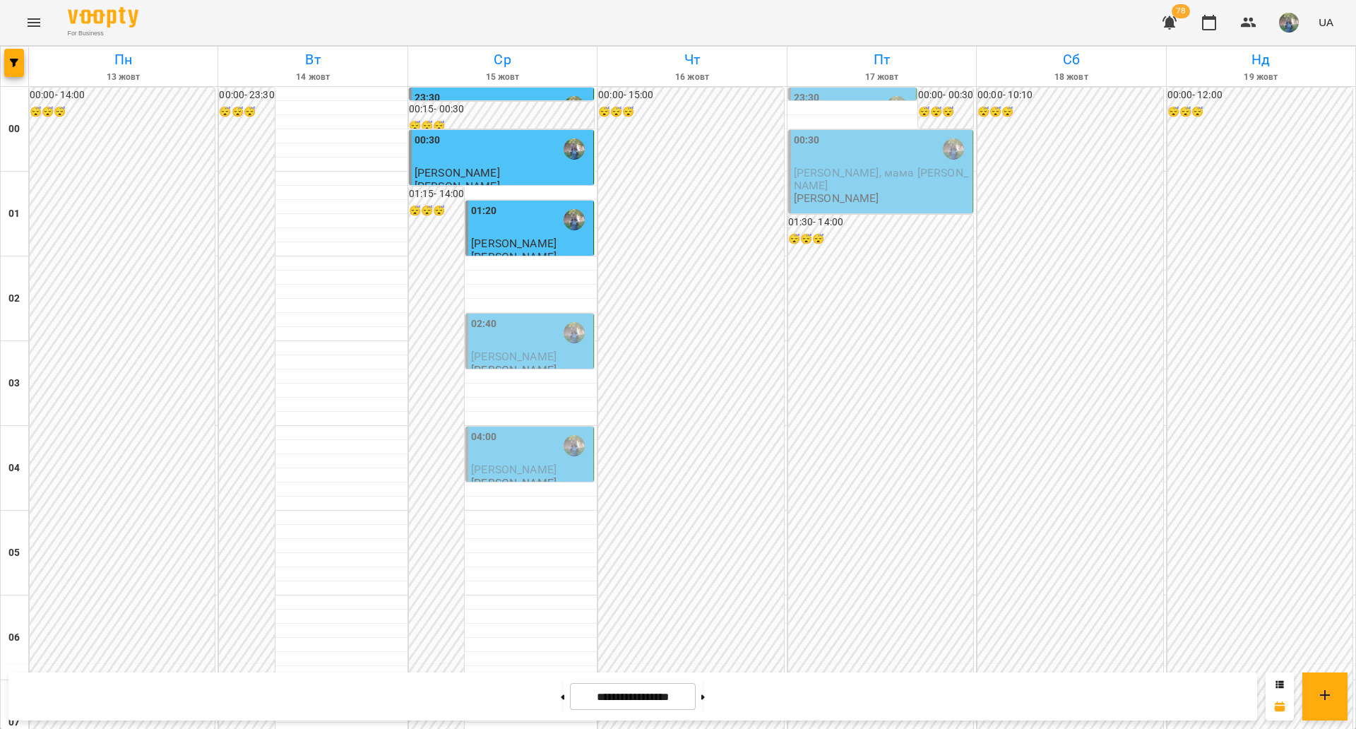
scroll to position [749, 0]
click at [705, 695] on icon at bounding box center [703, 697] width 4 height 6
type input "**********"
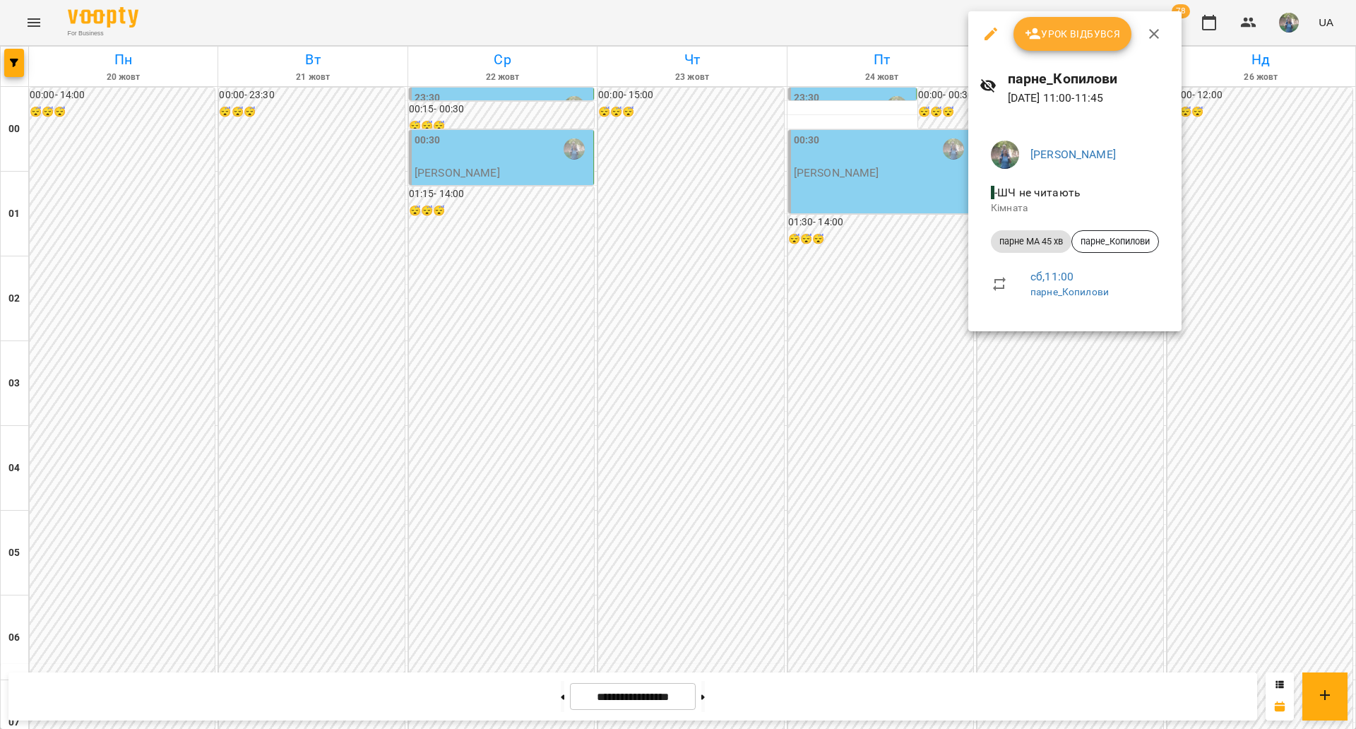
click at [728, 340] on div at bounding box center [678, 364] width 1356 height 729
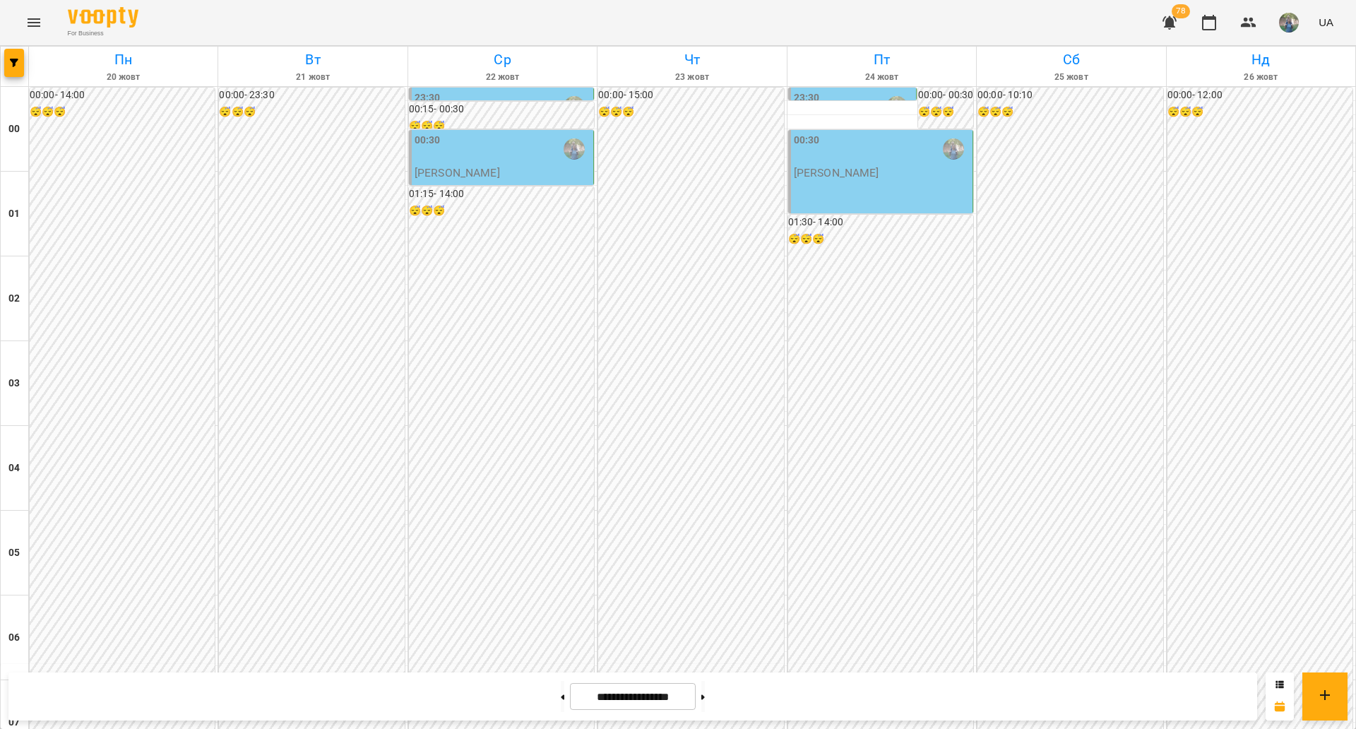
scroll to position [1367, 0]
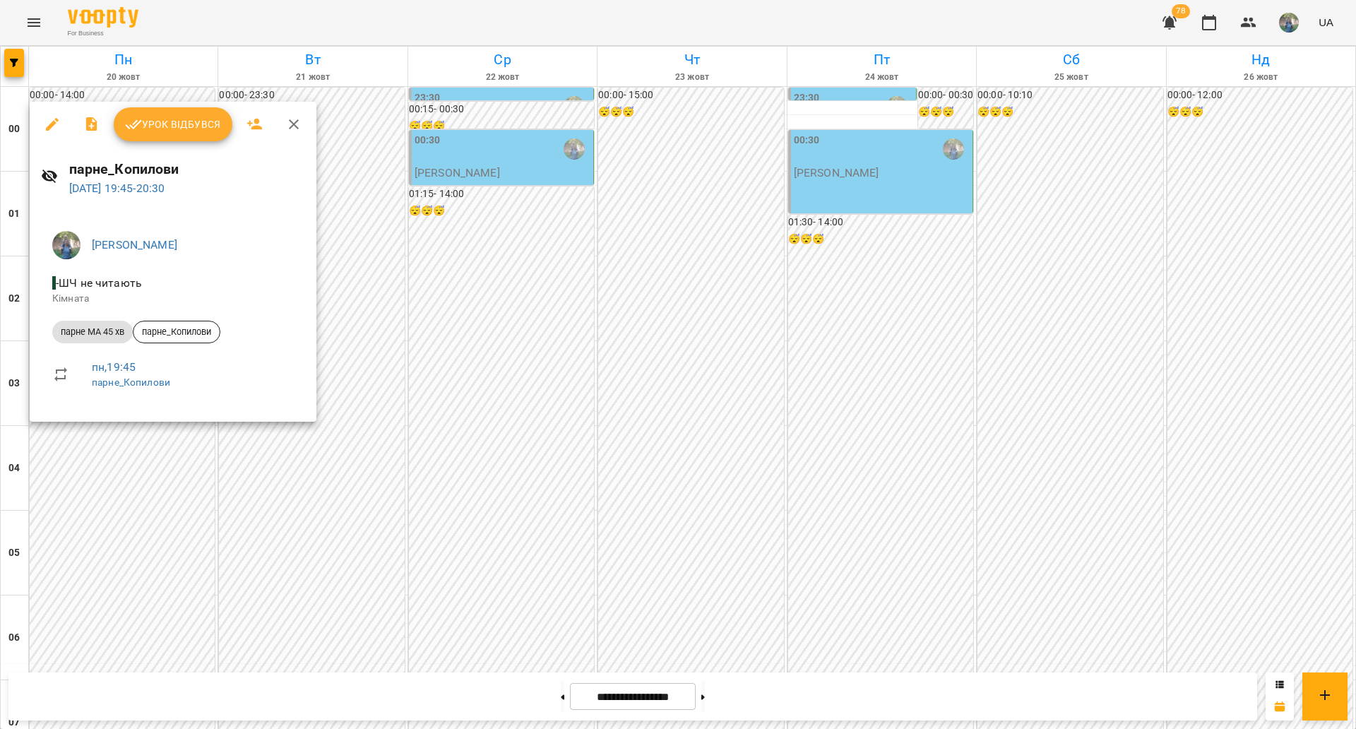
click at [54, 124] on icon "button" at bounding box center [52, 124] width 13 height 13
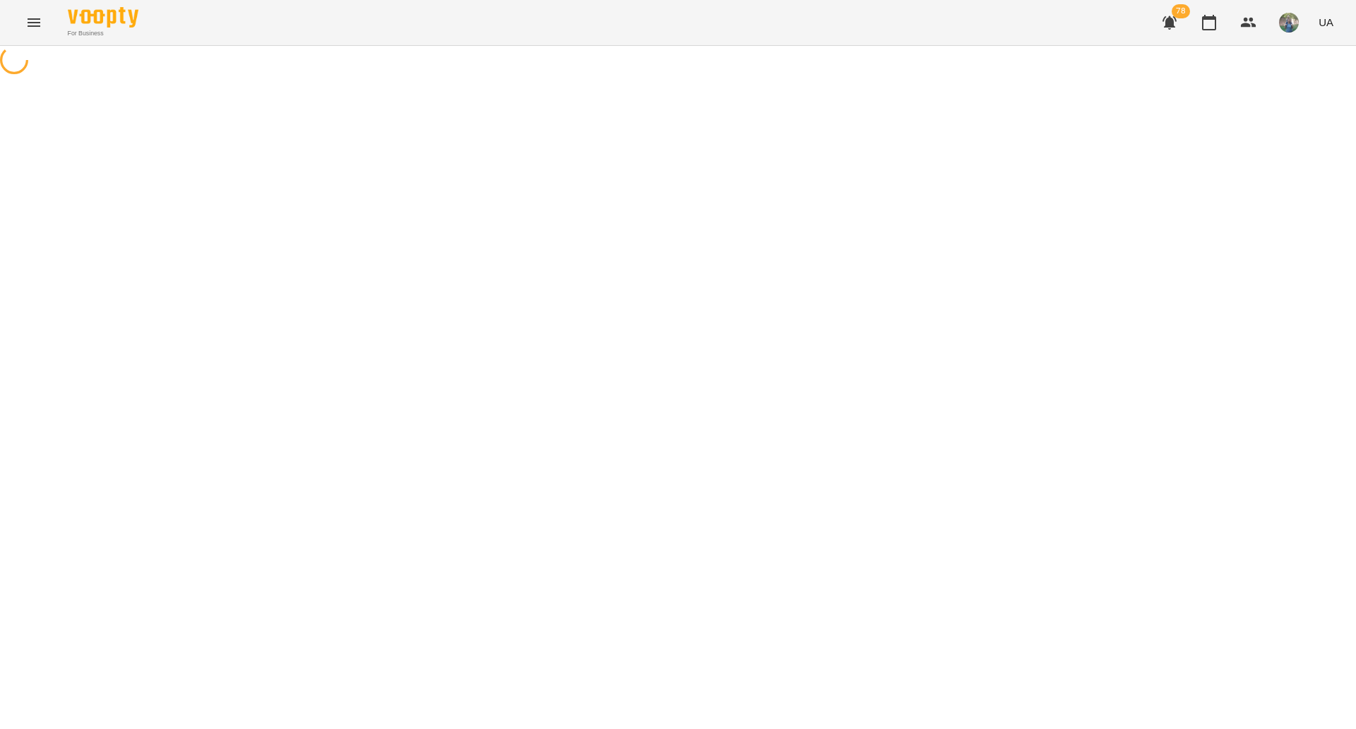
select select "**********"
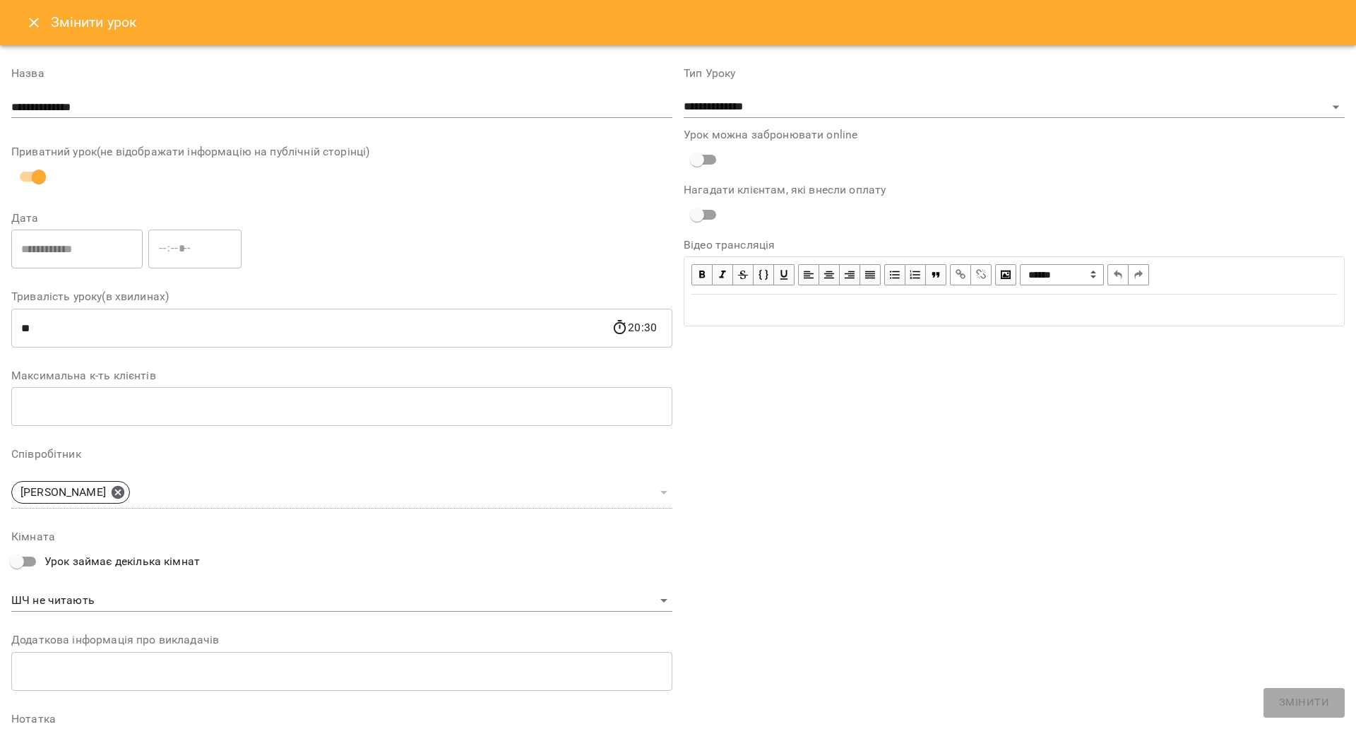
click at [37, 26] on icon "Close" at bounding box center [34, 23] width 10 height 10
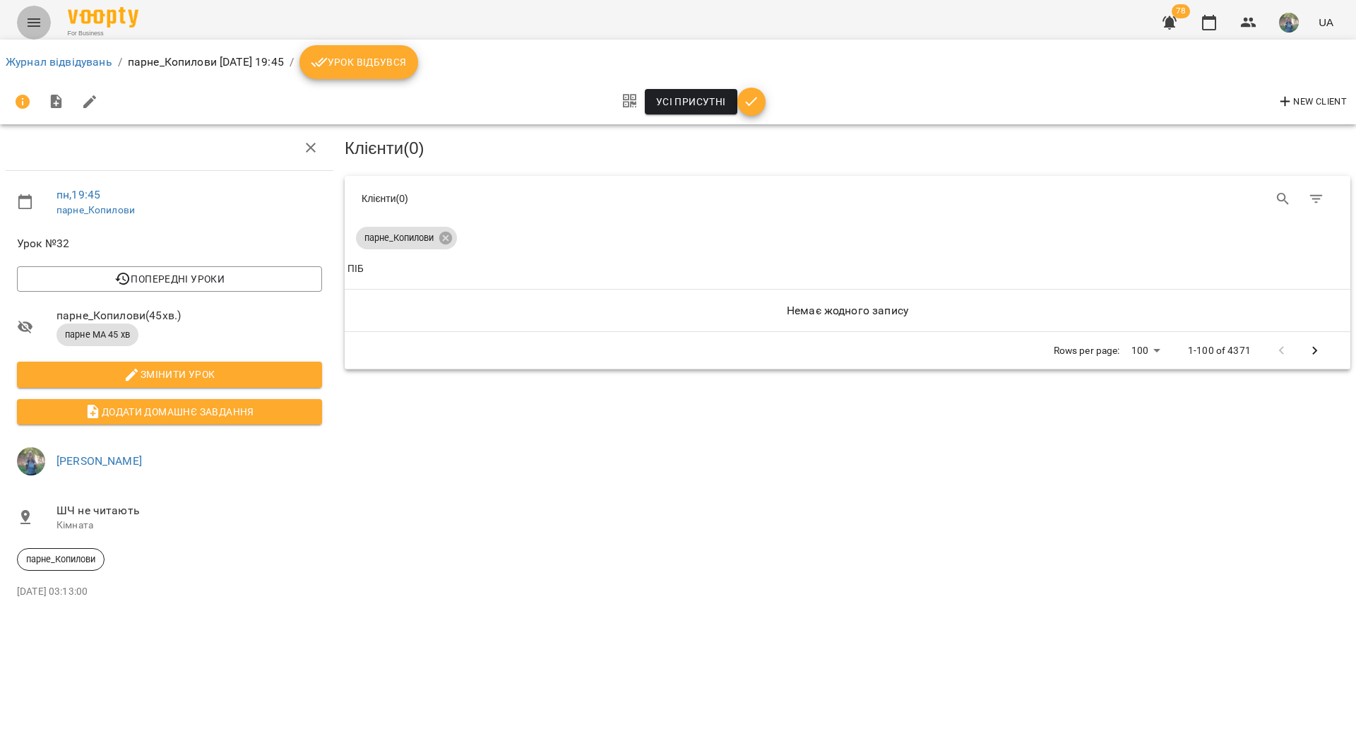
click at [32, 28] on icon "Menu" at bounding box center [33, 22] width 17 height 17
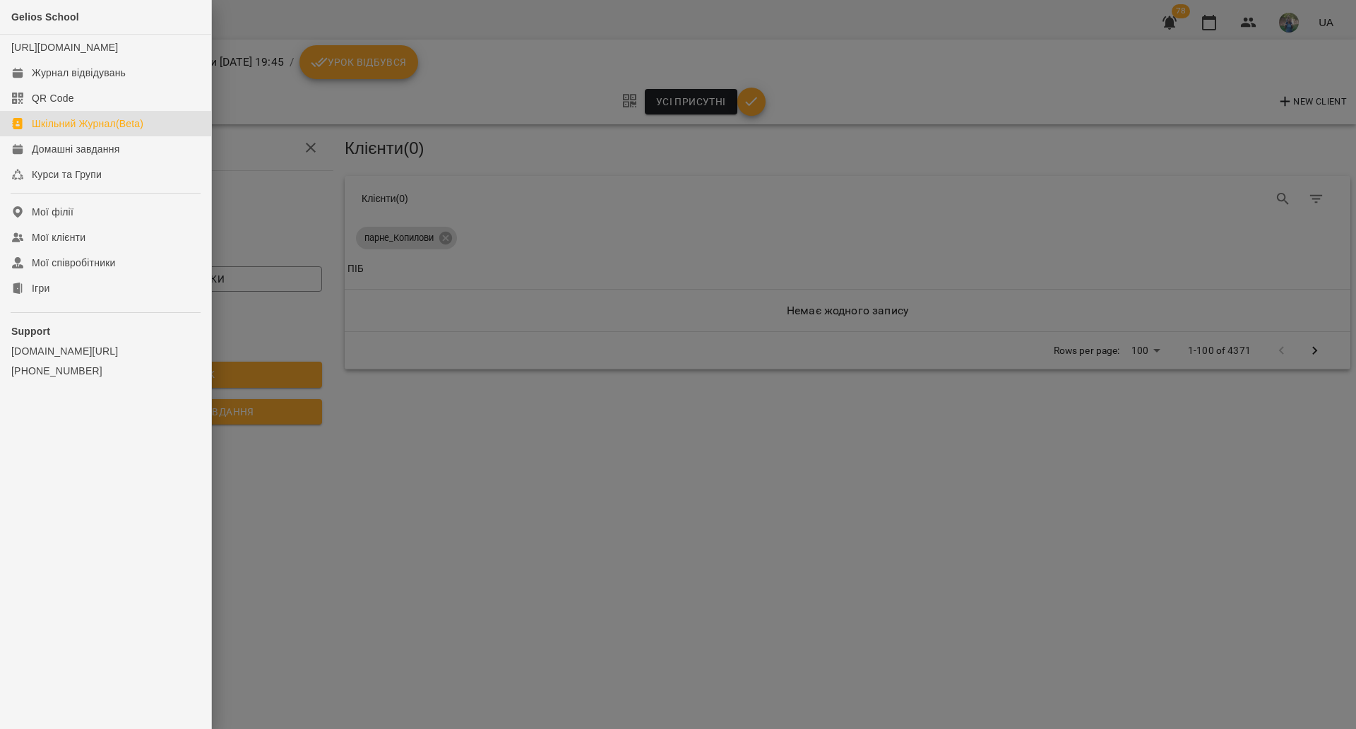
click at [91, 131] on div "Шкільний Журнал(Beta)" at bounding box center [88, 124] width 112 height 14
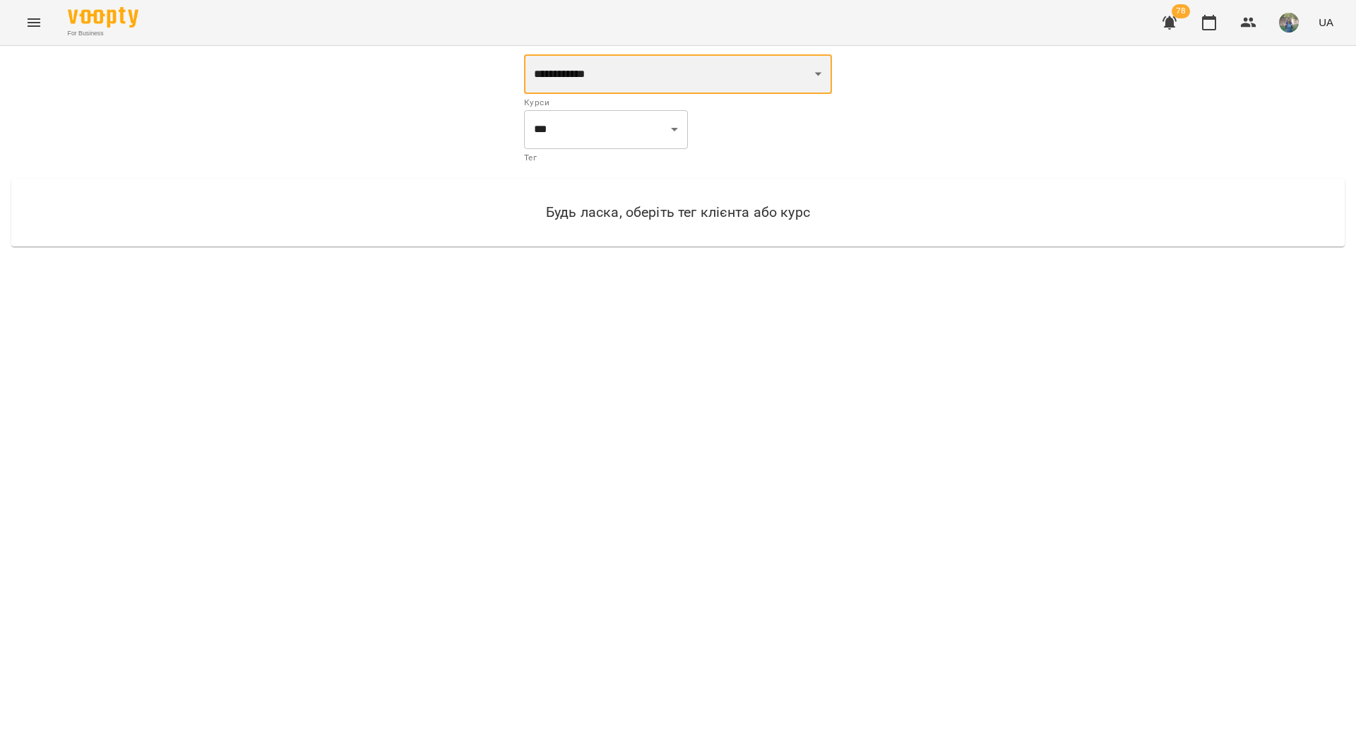
click at [634, 78] on select "**********" at bounding box center [678, 74] width 308 height 40
select select "**********"
click at [524, 54] on select "**********" at bounding box center [678, 74] width 308 height 40
select select "**********"
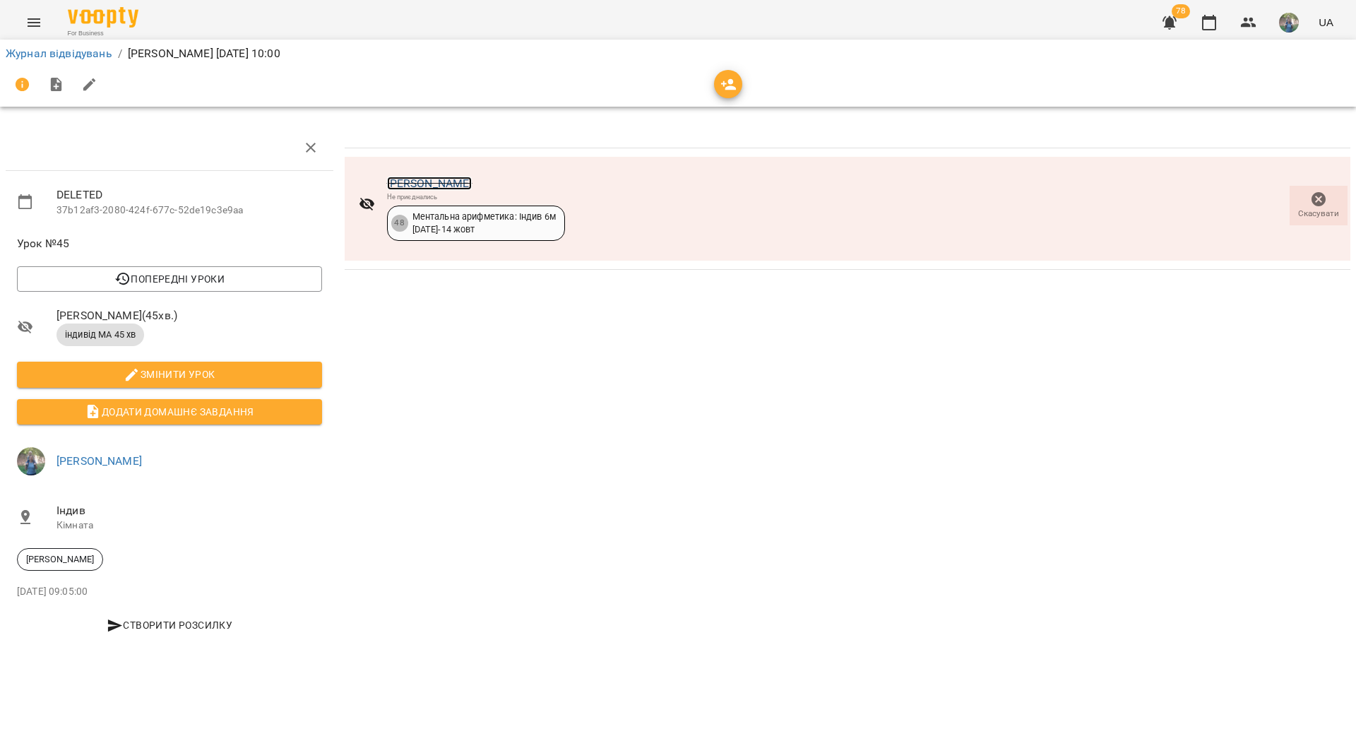
click at [403, 181] on link "[PERSON_NAME]" at bounding box center [429, 183] width 85 height 13
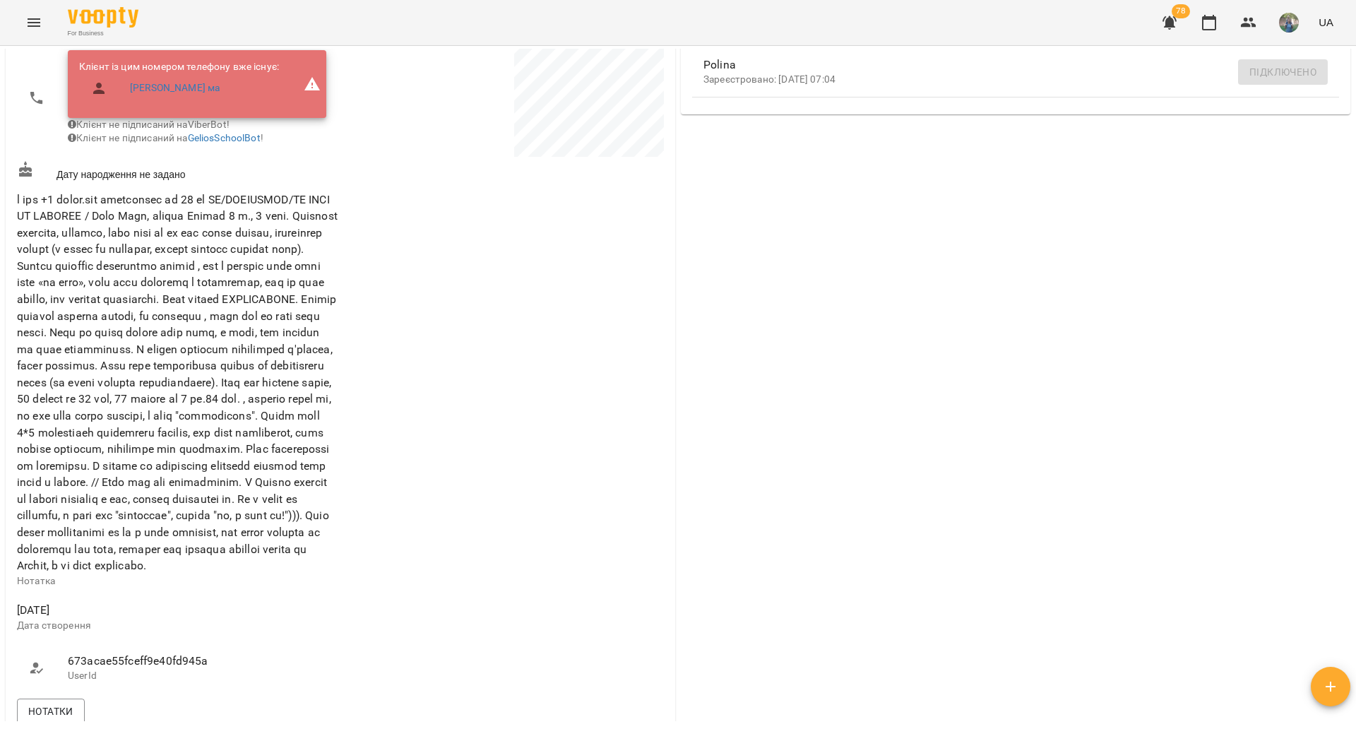
scroll to position [530, 0]
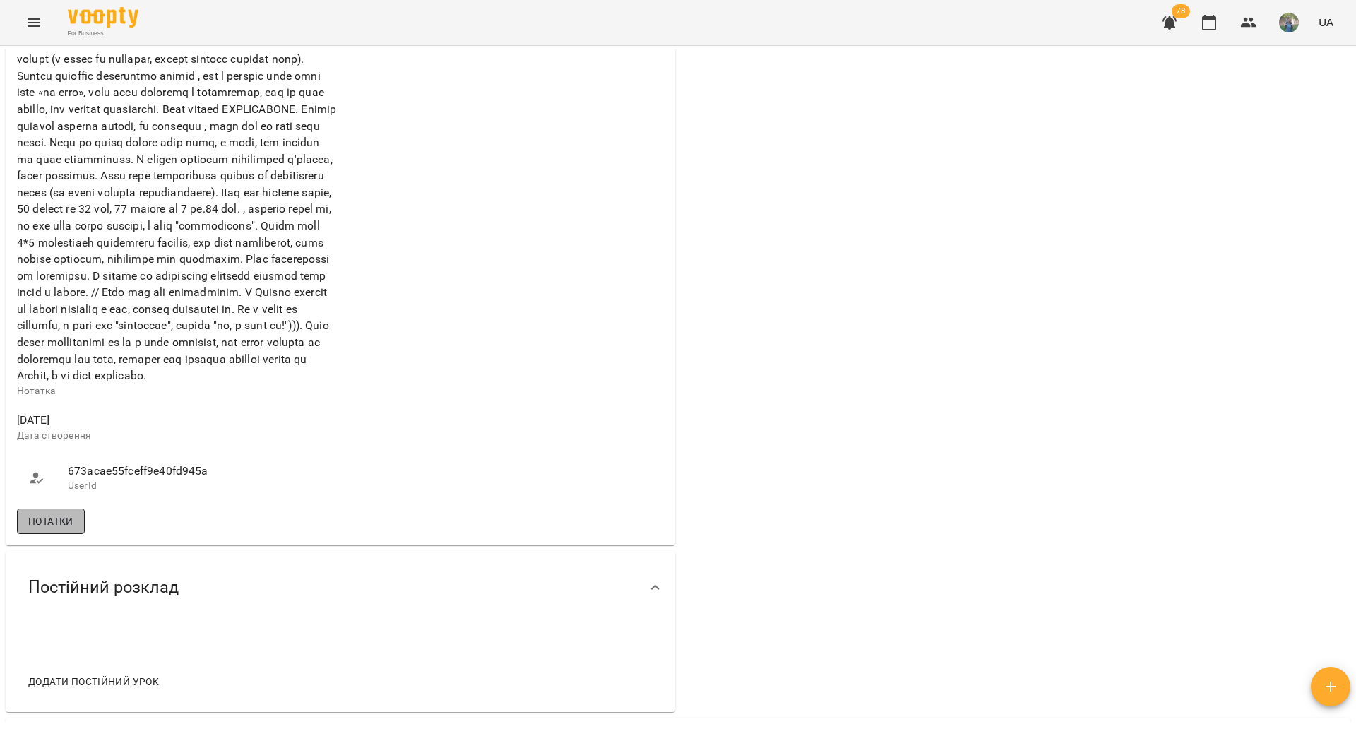
click at [58, 530] on span "Нотатки" at bounding box center [50, 521] width 45 height 17
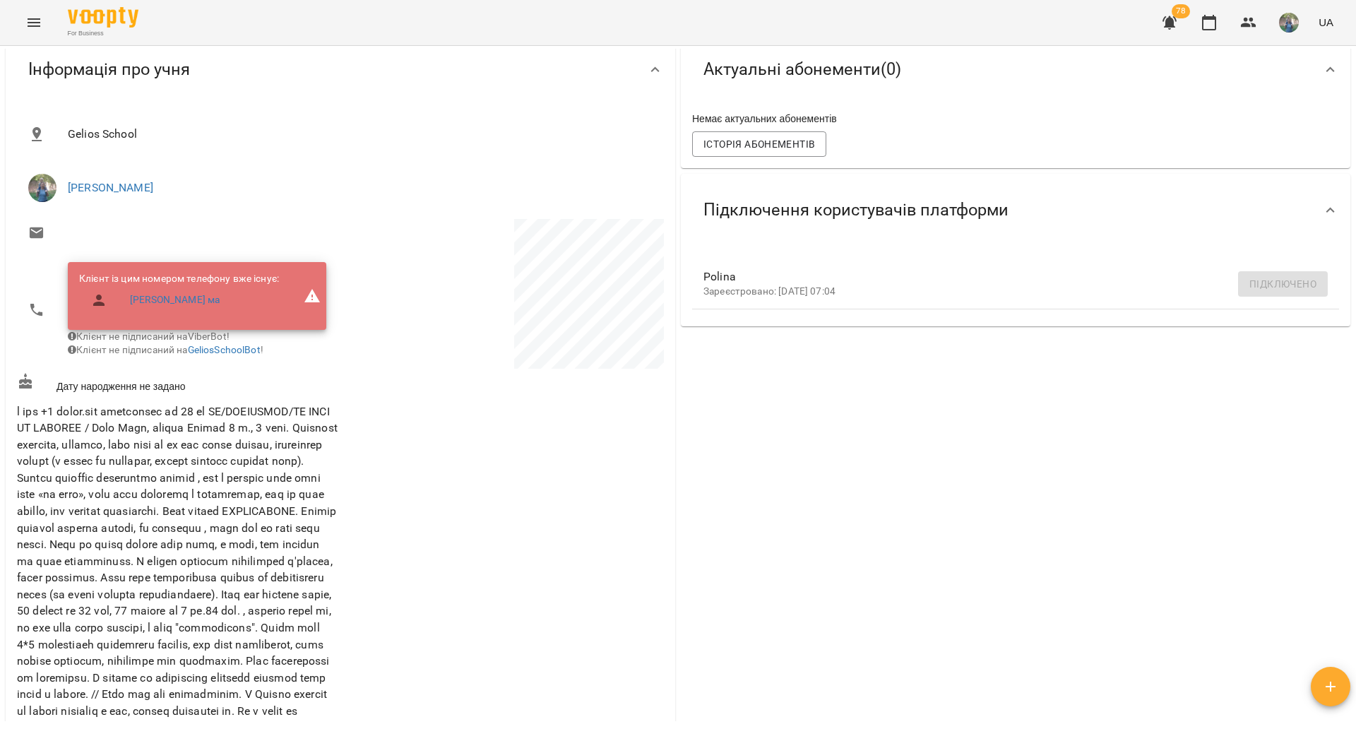
scroll to position [0, 0]
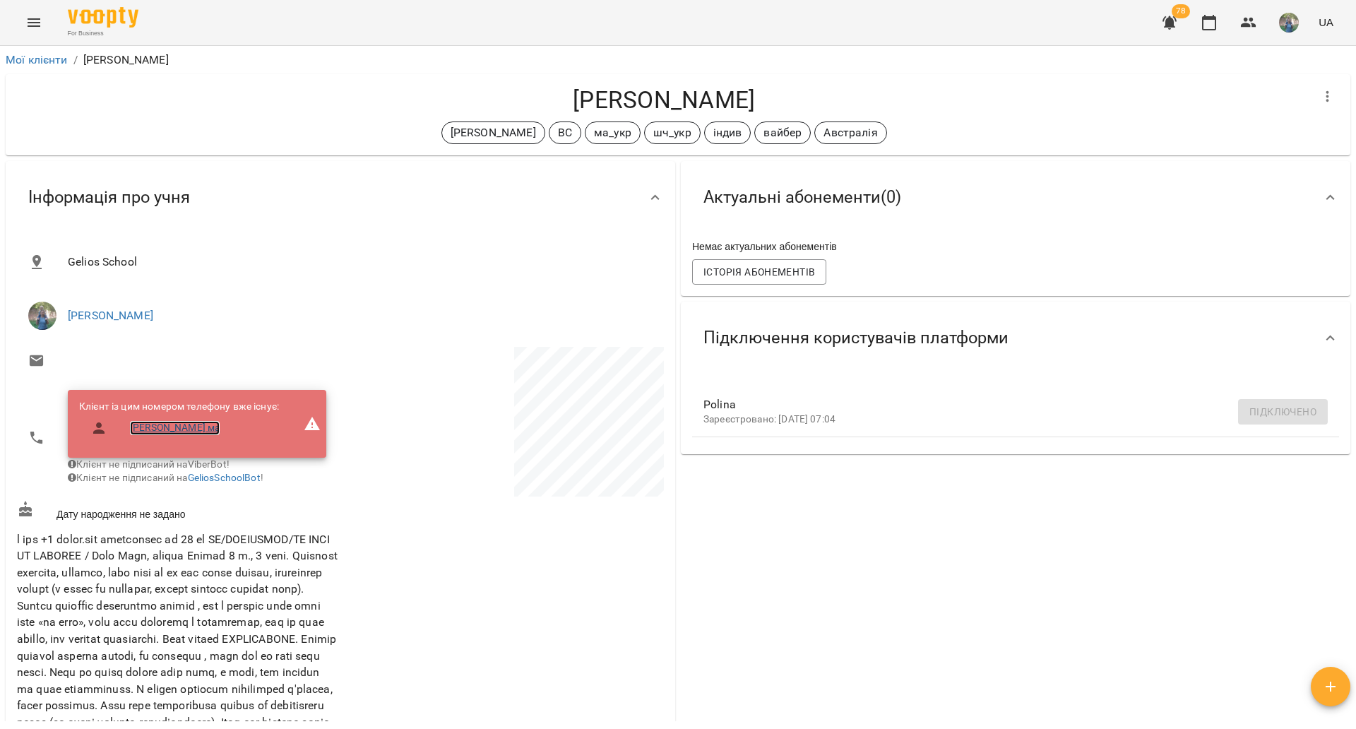
click at [208, 429] on link "[PERSON_NAME] ма" at bounding box center [175, 428] width 90 height 14
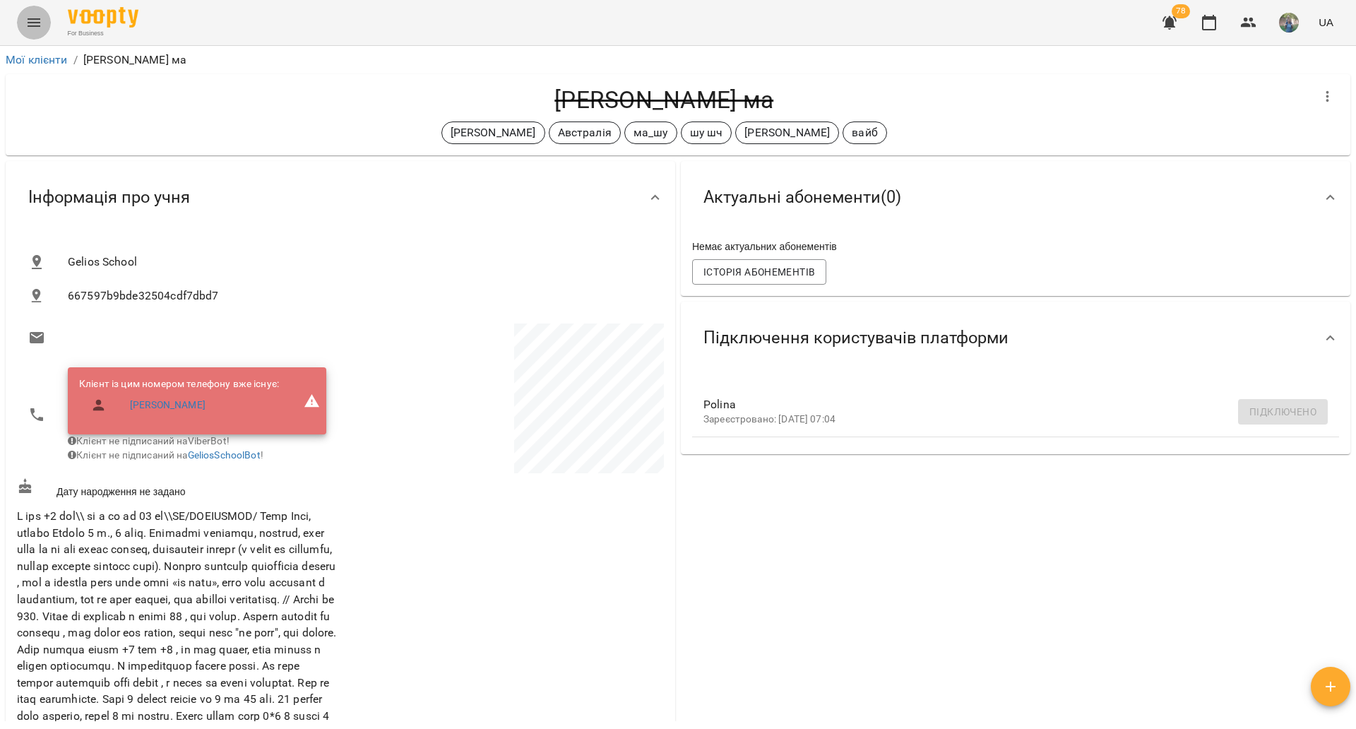
click at [40, 24] on icon "Menu" at bounding box center [33, 22] width 17 height 17
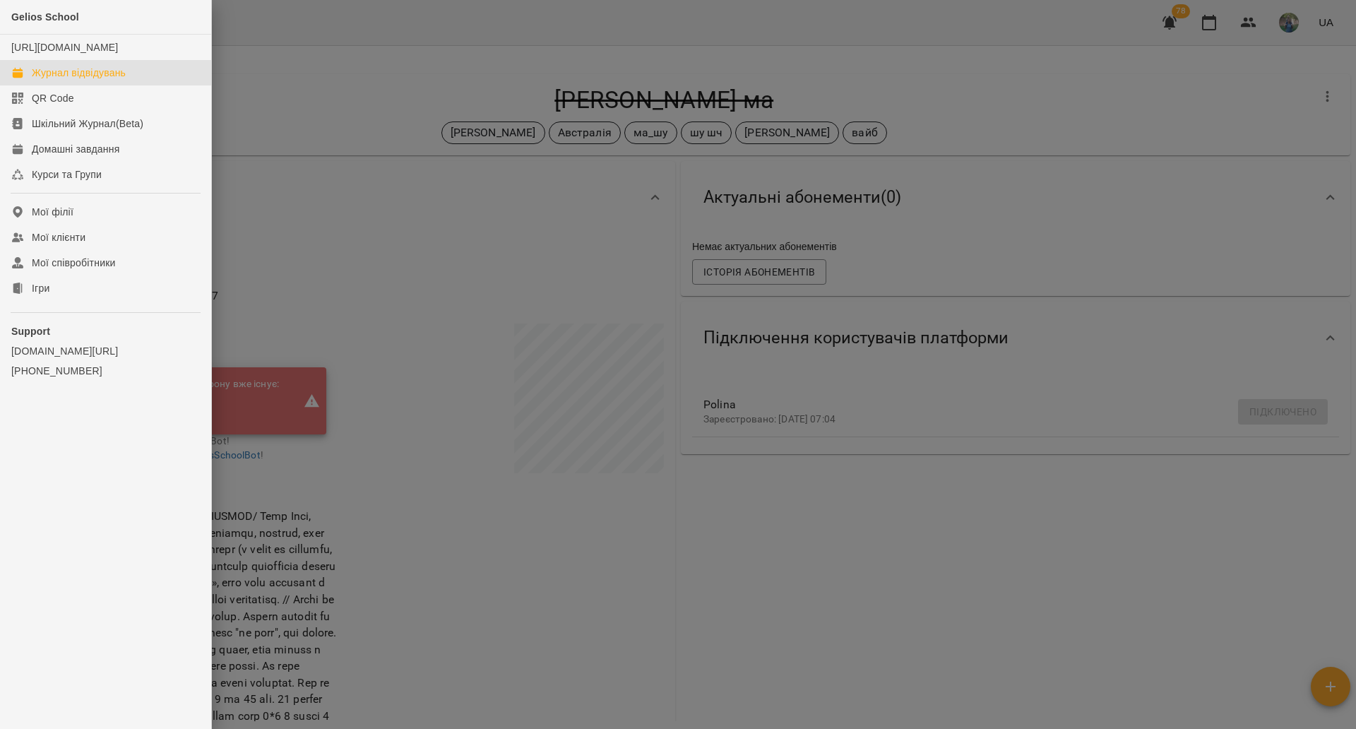
click at [52, 80] on div "Журнал відвідувань" at bounding box center [79, 73] width 94 height 14
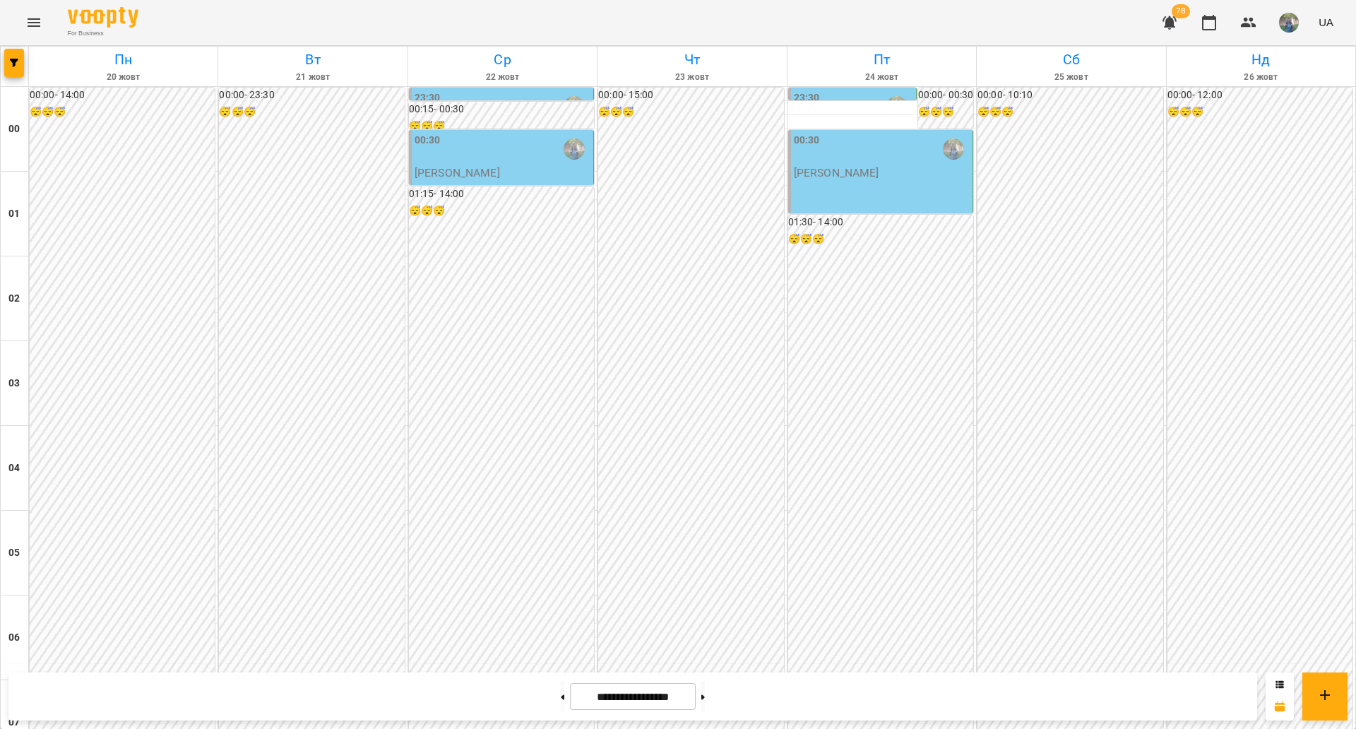
scroll to position [1456, 0]
click at [561, 695] on button at bounding box center [563, 696] width 4 height 31
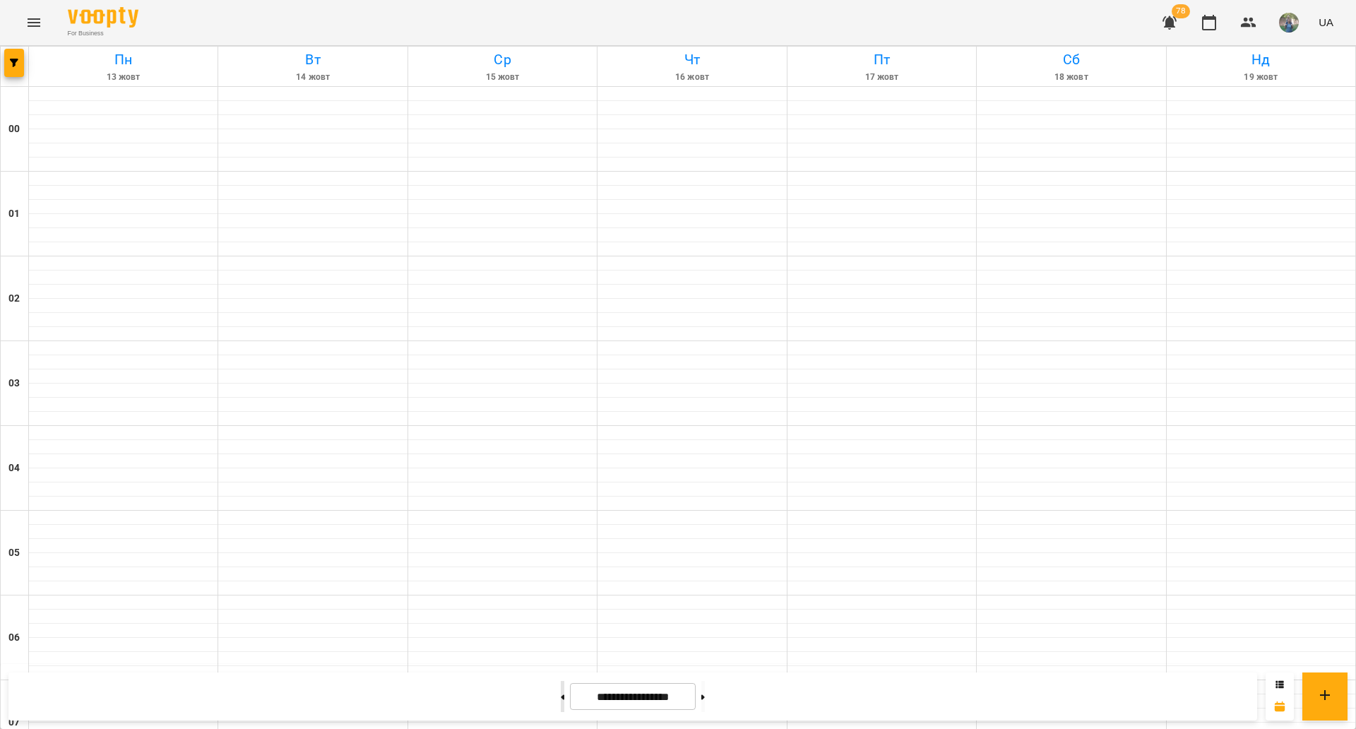
type input "**********"
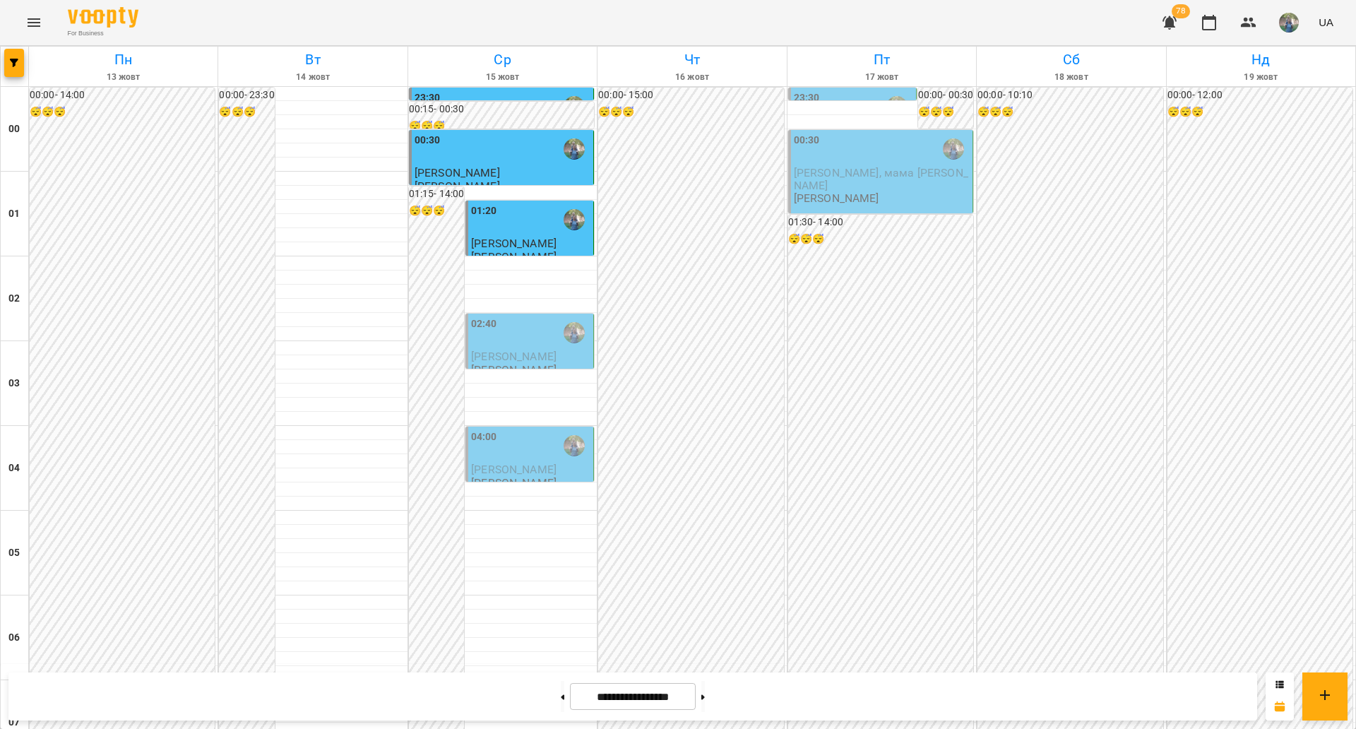
scroll to position [0, 0]
click at [508, 345] on div "02:40" at bounding box center [530, 332] width 119 height 32
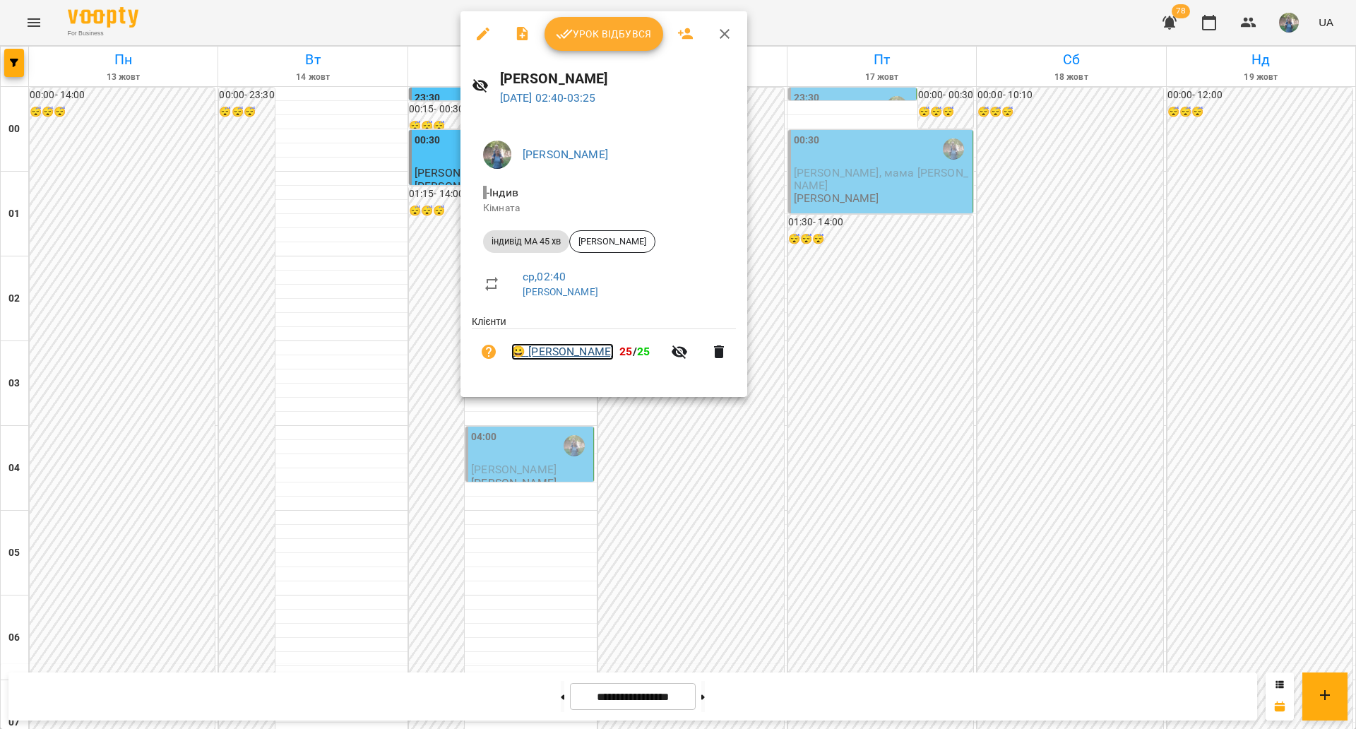
click at [578, 357] on link "😀 [PERSON_NAME]" at bounding box center [562, 351] width 102 height 17
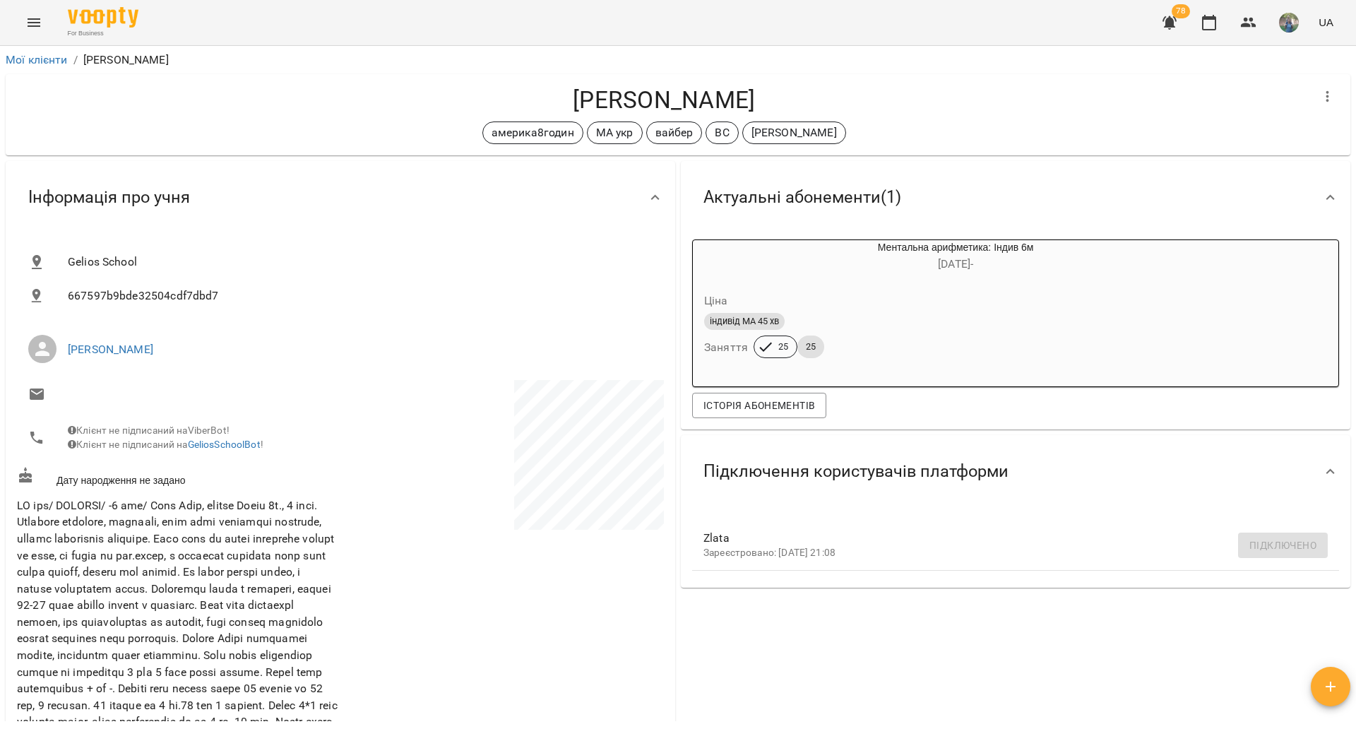
click at [22, 26] on button "Menu" at bounding box center [34, 23] width 34 height 34
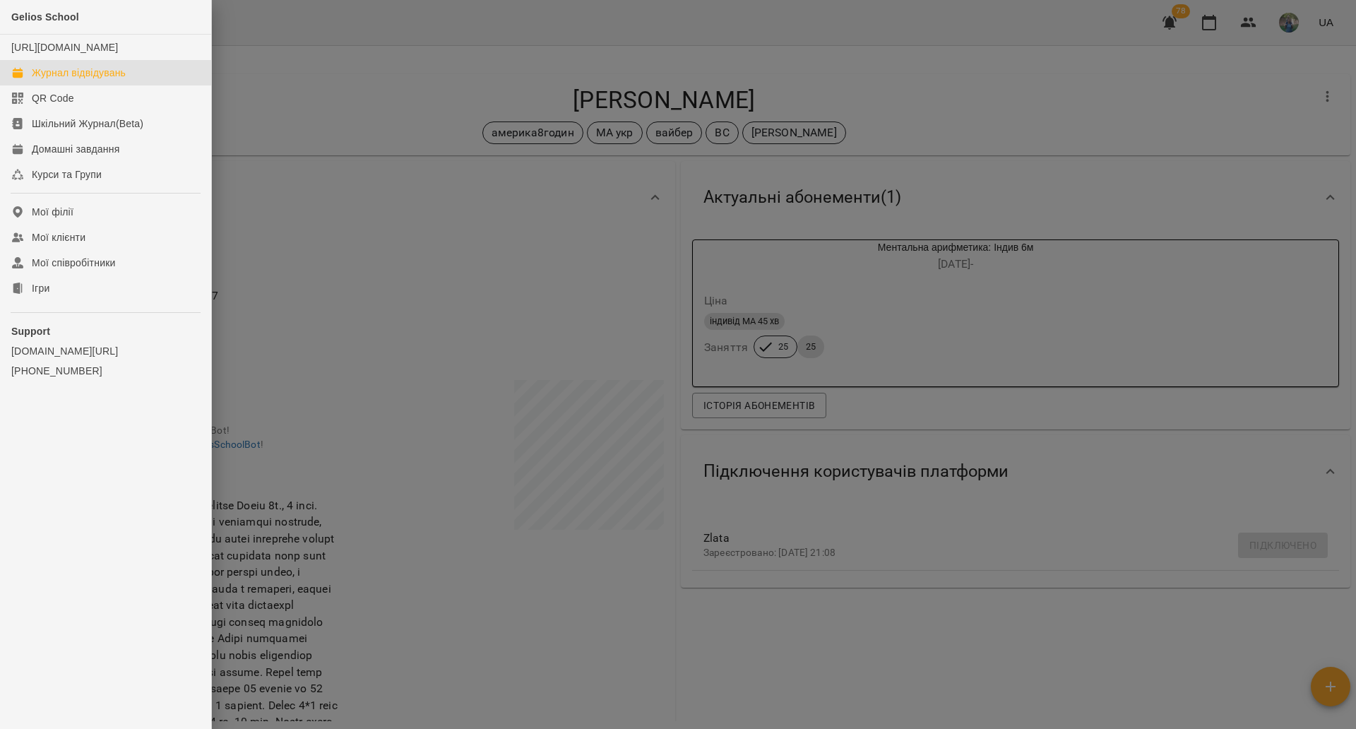
click at [42, 80] on div "Журнал відвідувань" at bounding box center [79, 73] width 94 height 14
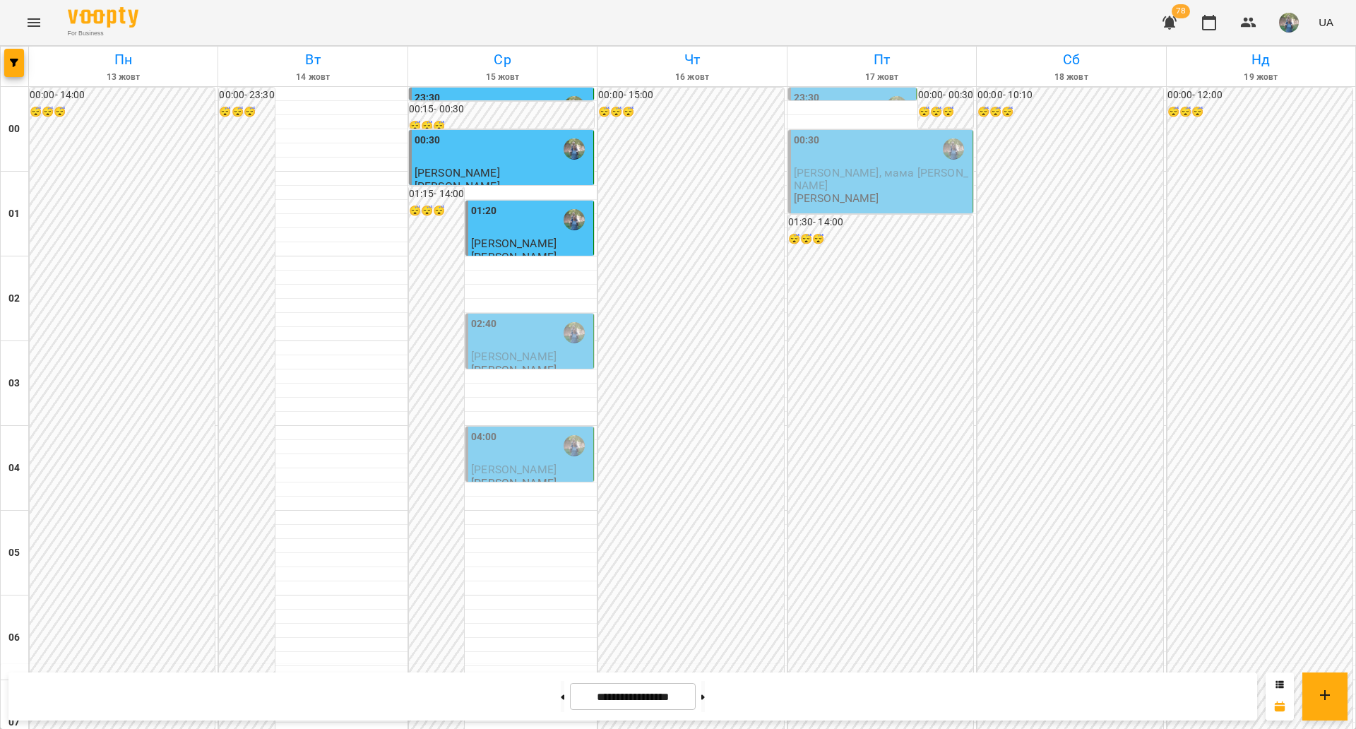
click at [515, 453] on div "04:00" at bounding box center [530, 445] width 119 height 32
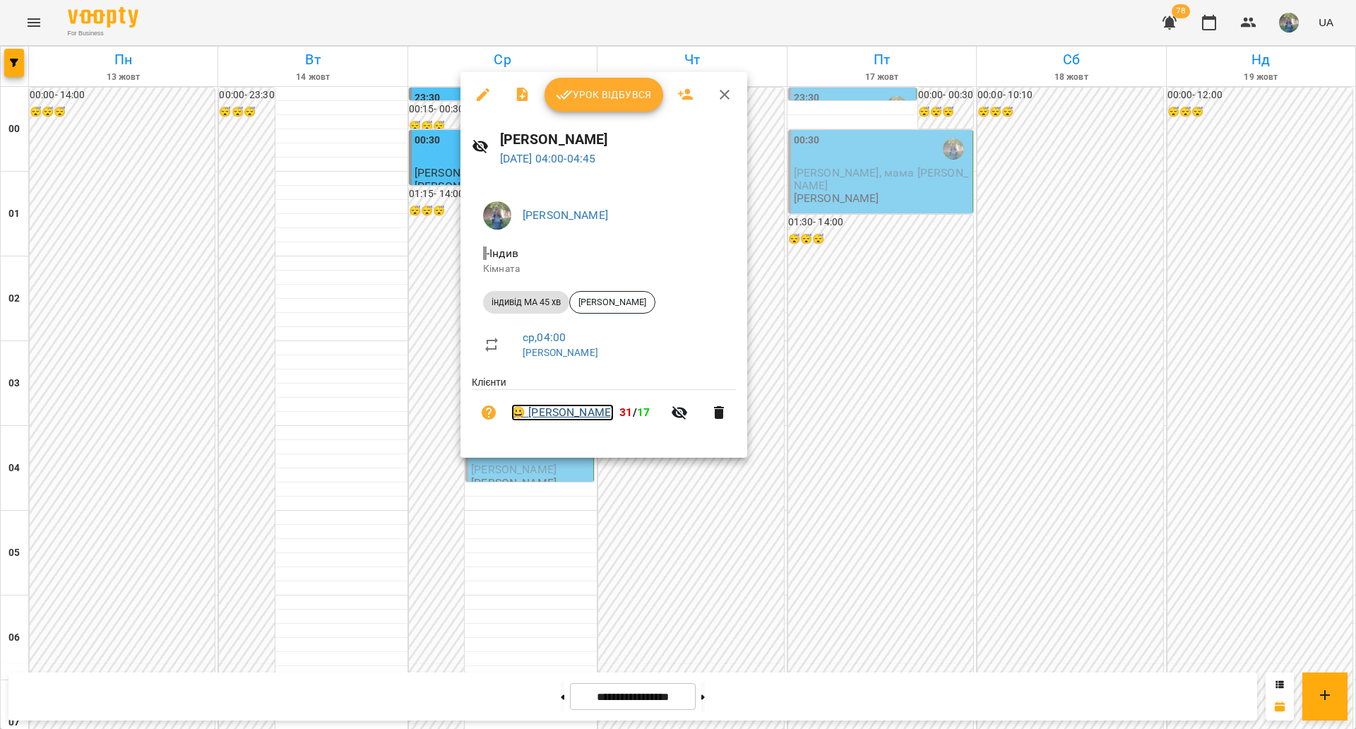
click at [564, 421] on link "😀 [PERSON_NAME]" at bounding box center [562, 412] width 102 height 17
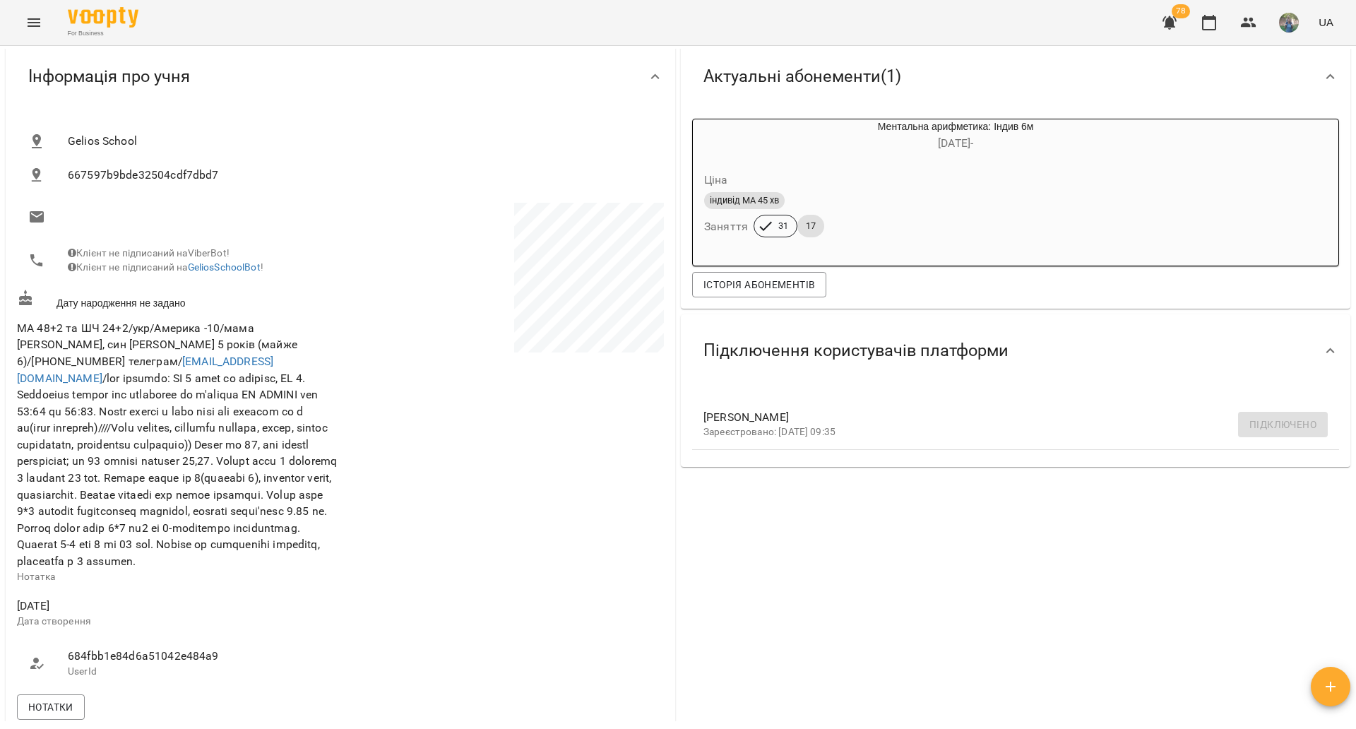
scroll to position [177, 0]
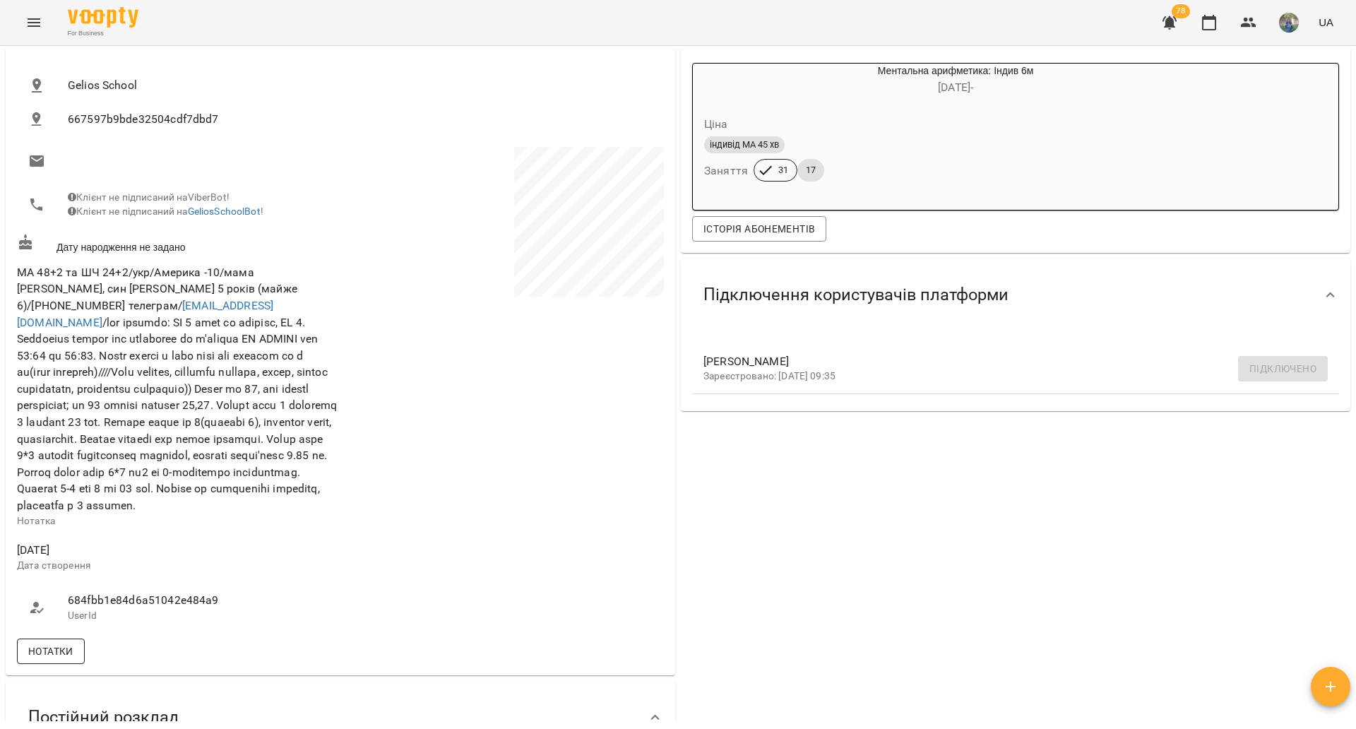
click at [52, 660] on span "Нотатки" at bounding box center [50, 651] width 45 height 17
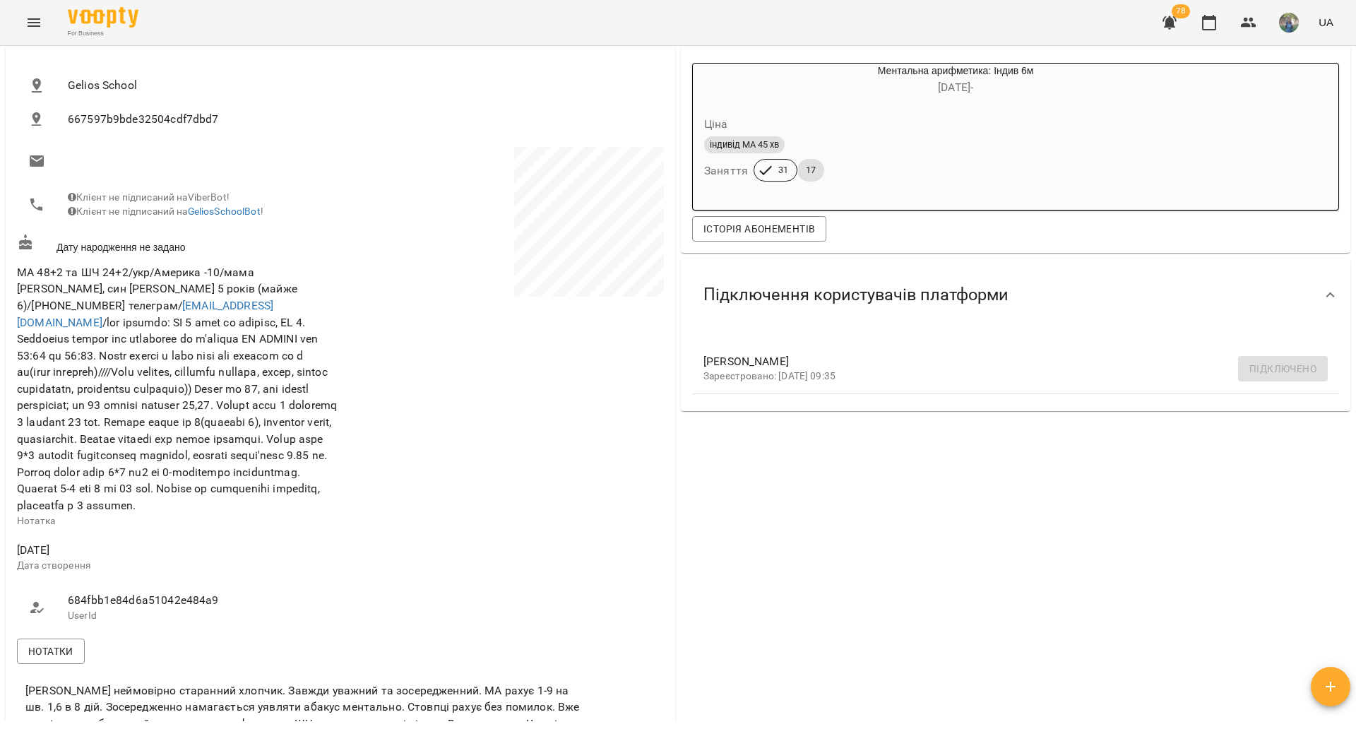
scroll to position [0, 0]
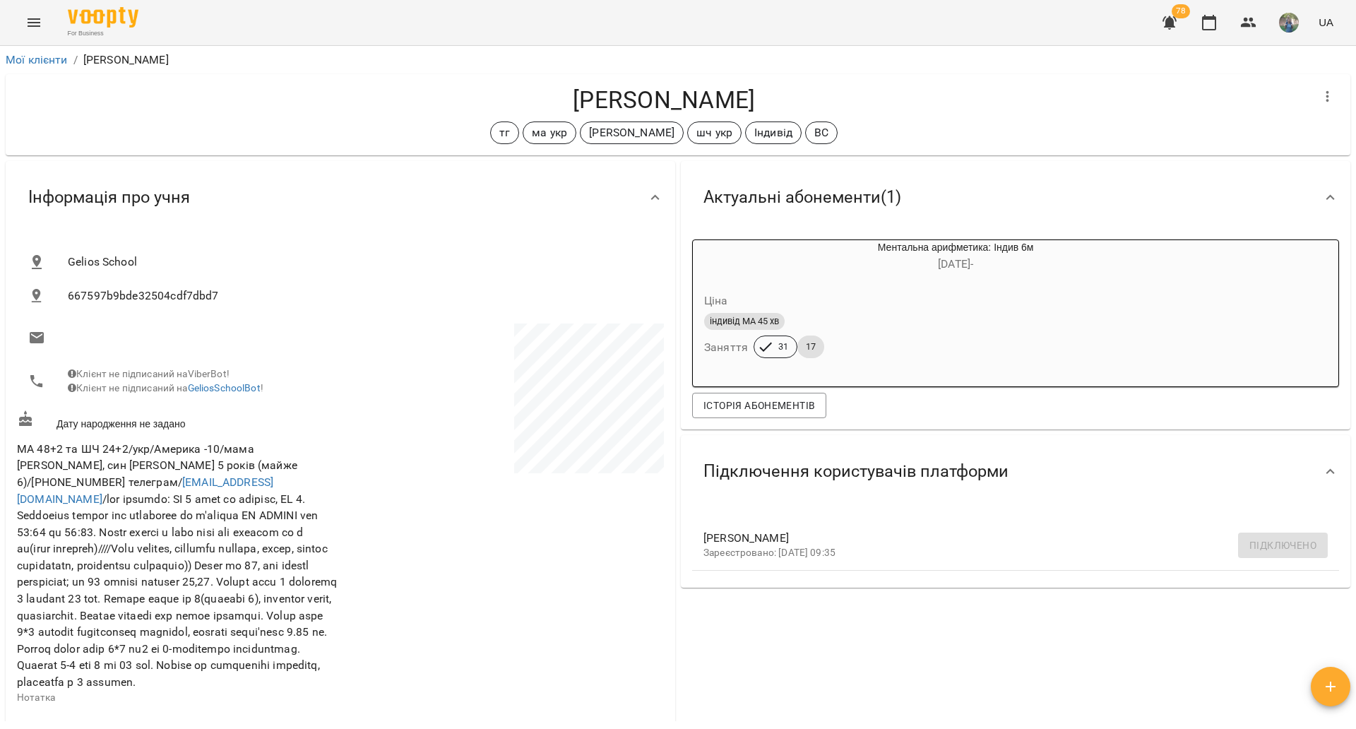
click at [32, 24] on icon "Menu" at bounding box center [33, 22] width 17 height 17
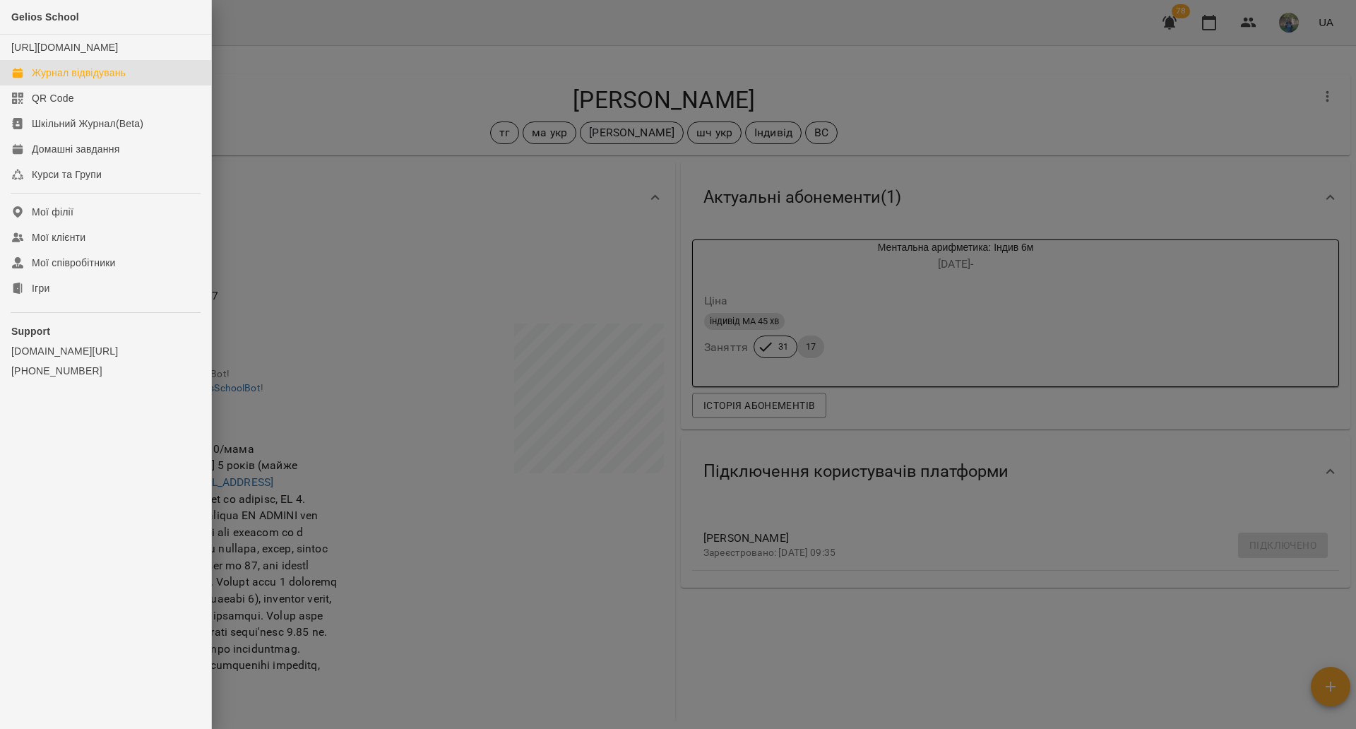
click at [59, 80] on div "Журнал відвідувань" at bounding box center [79, 73] width 94 height 14
